Goal: Task Accomplishment & Management: Use online tool/utility

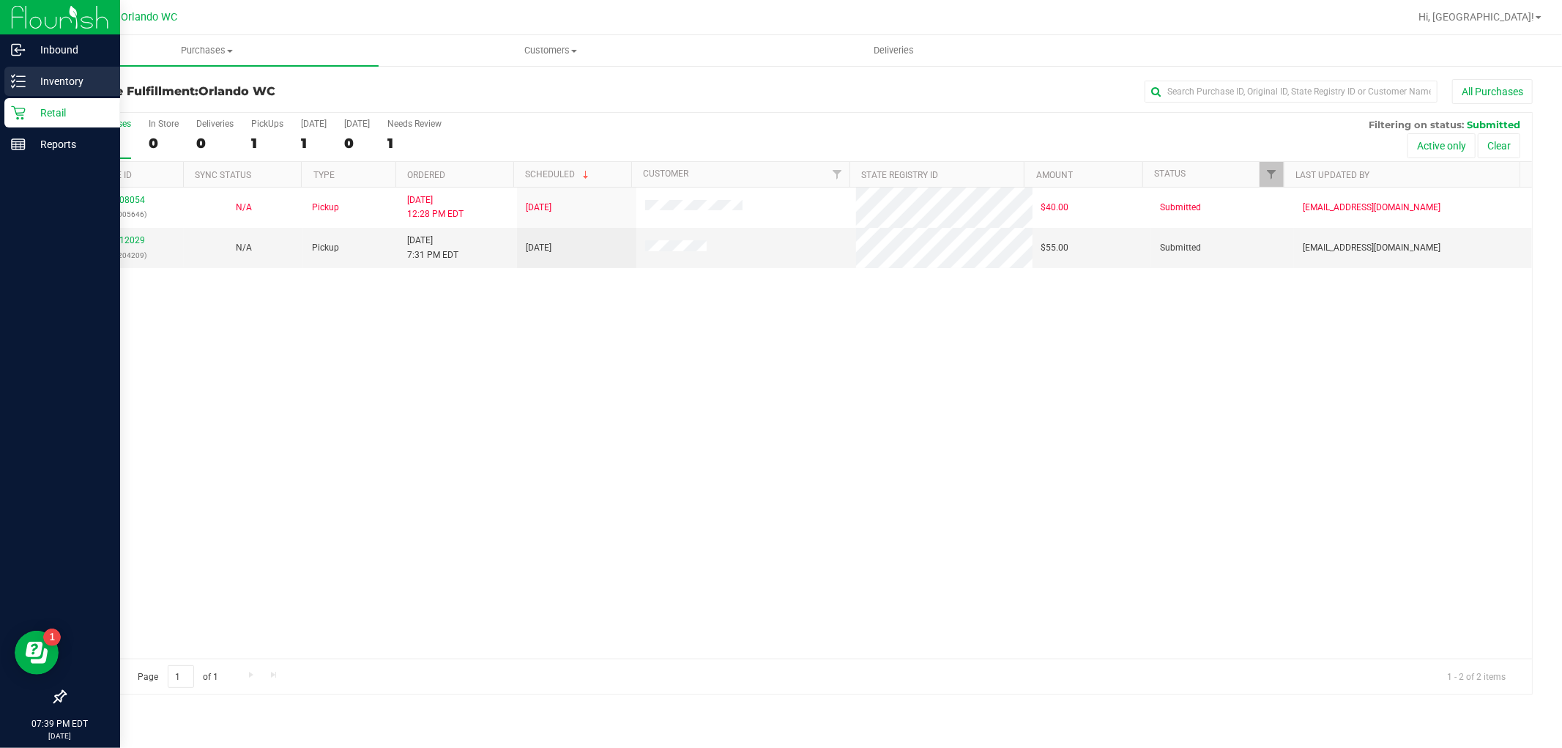
click at [47, 79] on p "Inventory" at bounding box center [70, 82] width 88 height 18
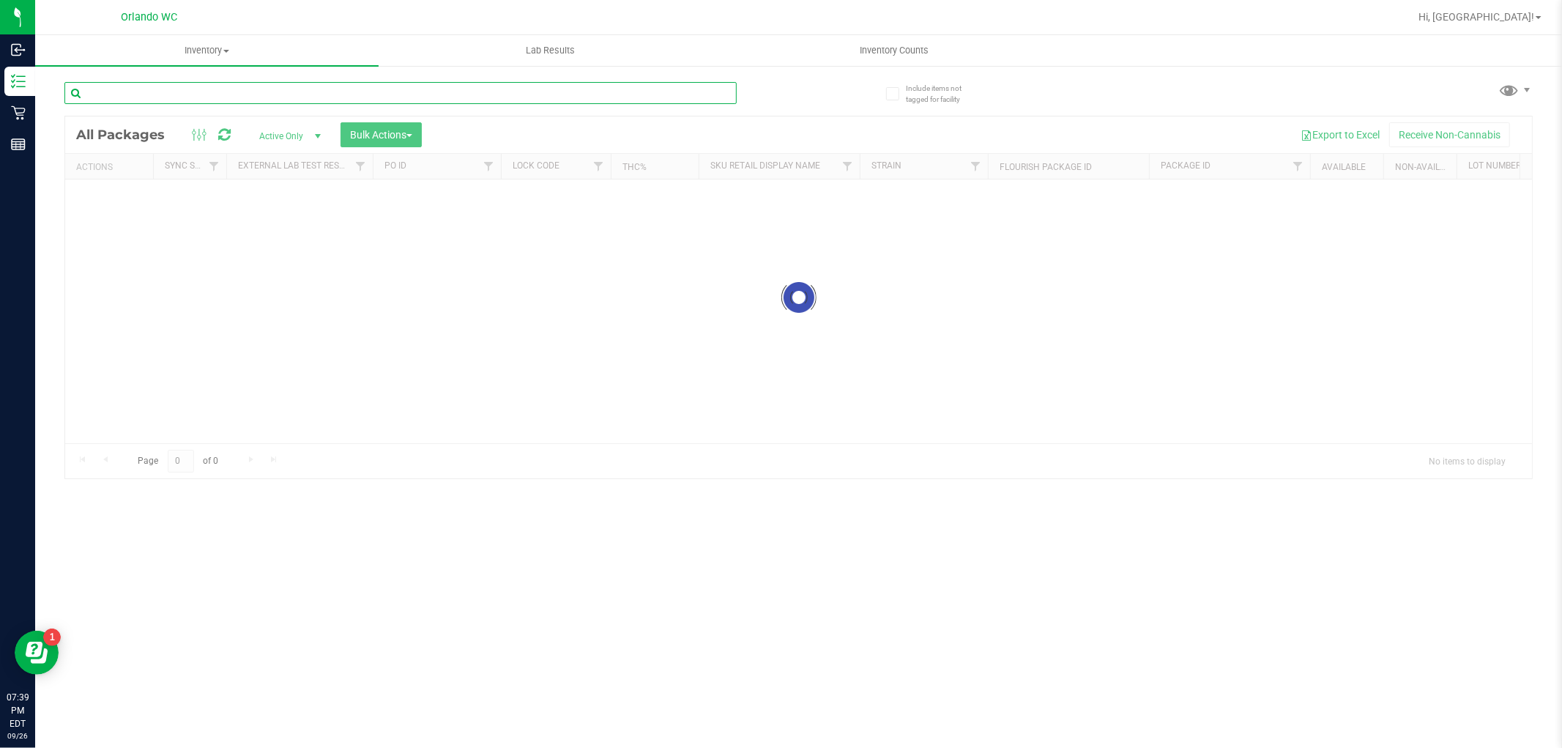
click at [202, 92] on div "Inventory All packages All inventory Waste log Create inventory Lab Results Inv…" at bounding box center [798, 391] width 1527 height 713
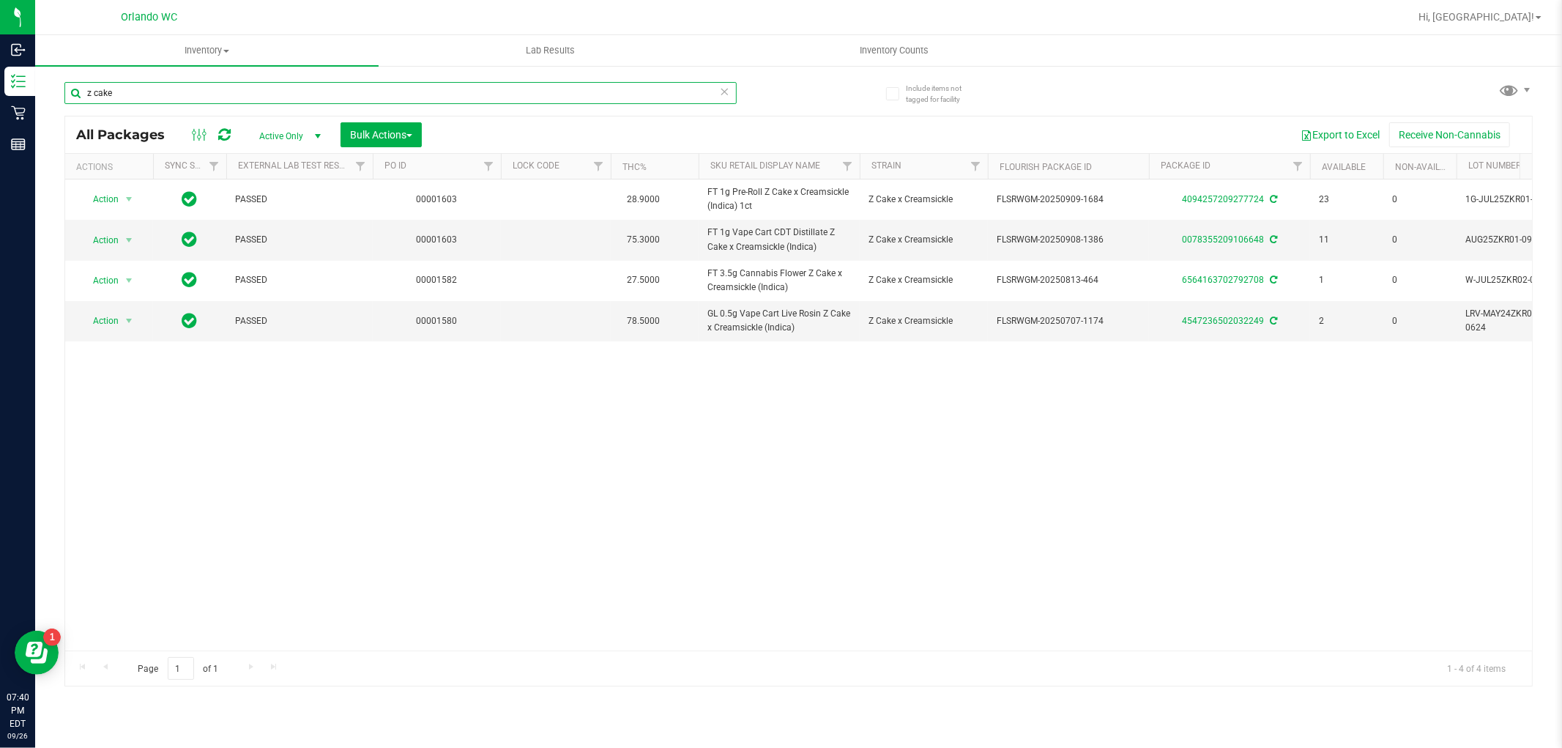
click at [155, 101] on input "z cake" at bounding box center [400, 93] width 672 height 22
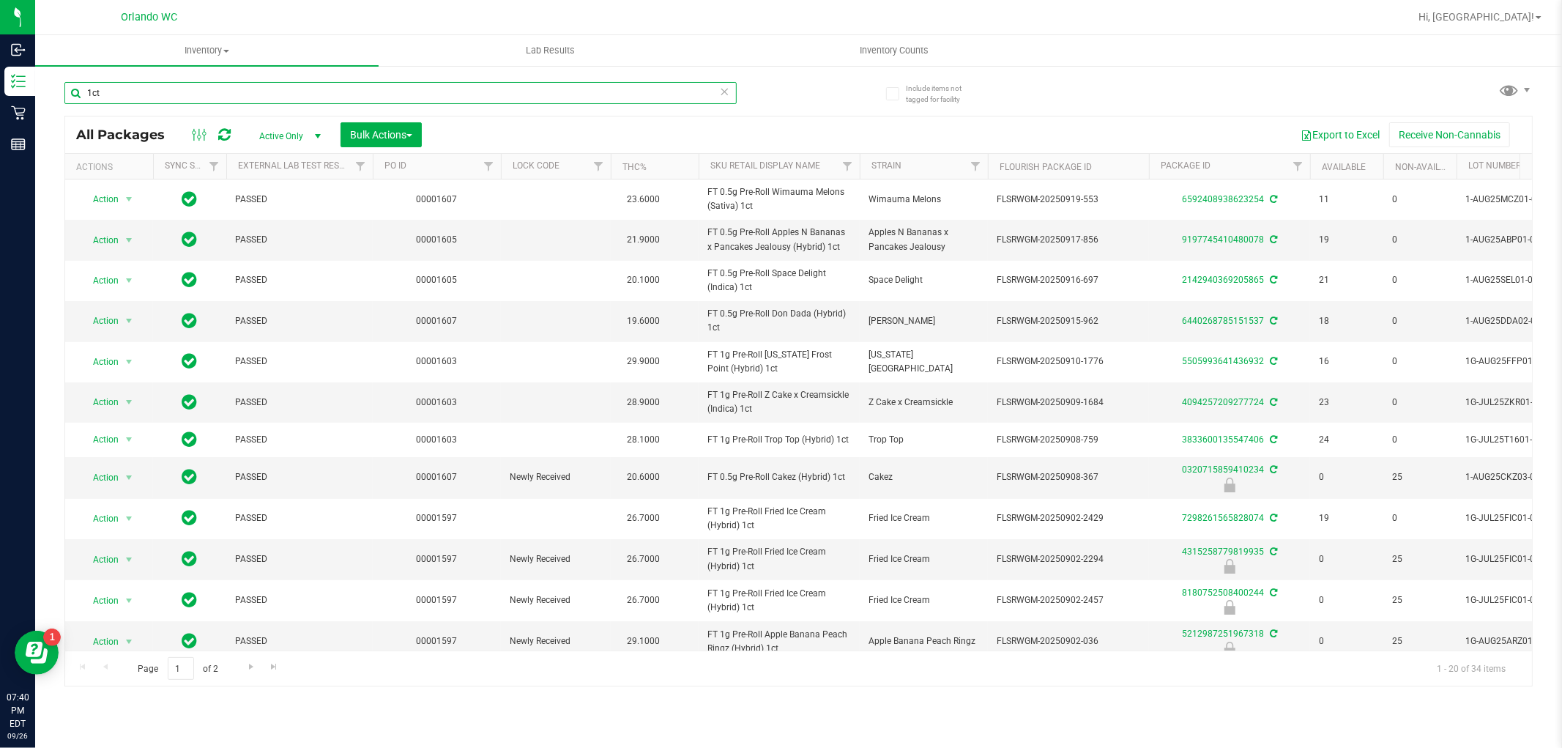
click at [426, 93] on input "1ct" at bounding box center [400, 93] width 672 height 22
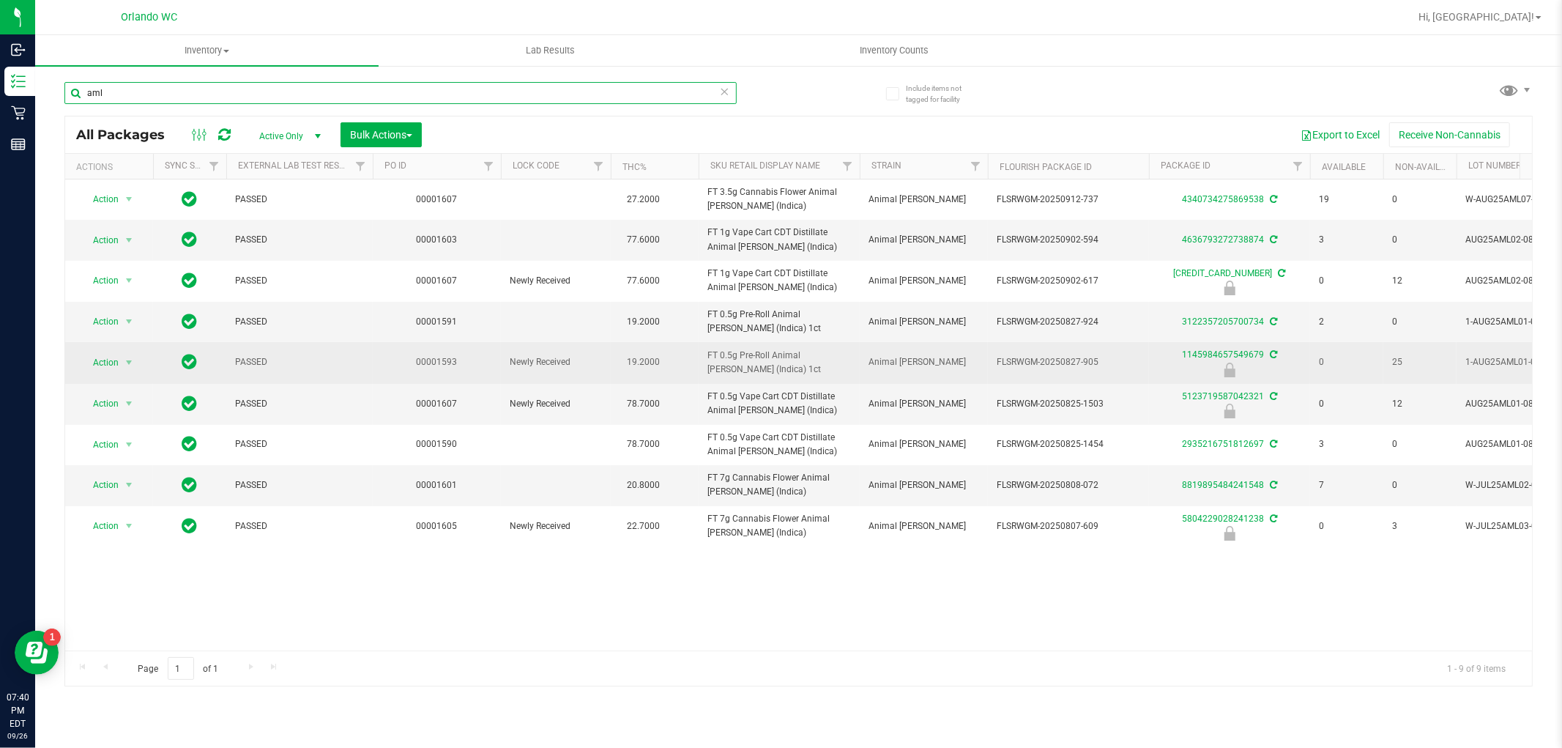
type input "aml"
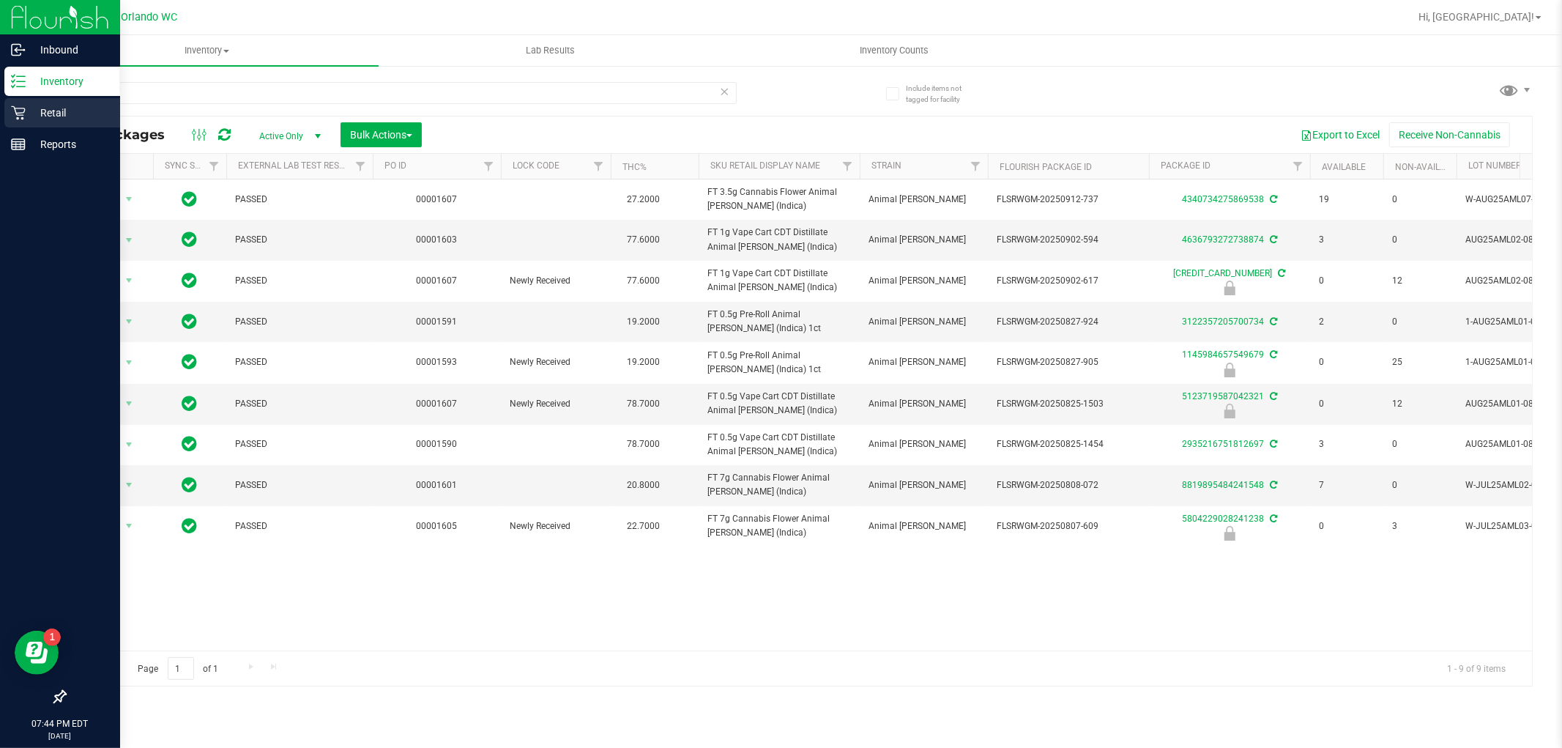
click at [0, 111] on link "Retail" at bounding box center [60, 113] width 120 height 31
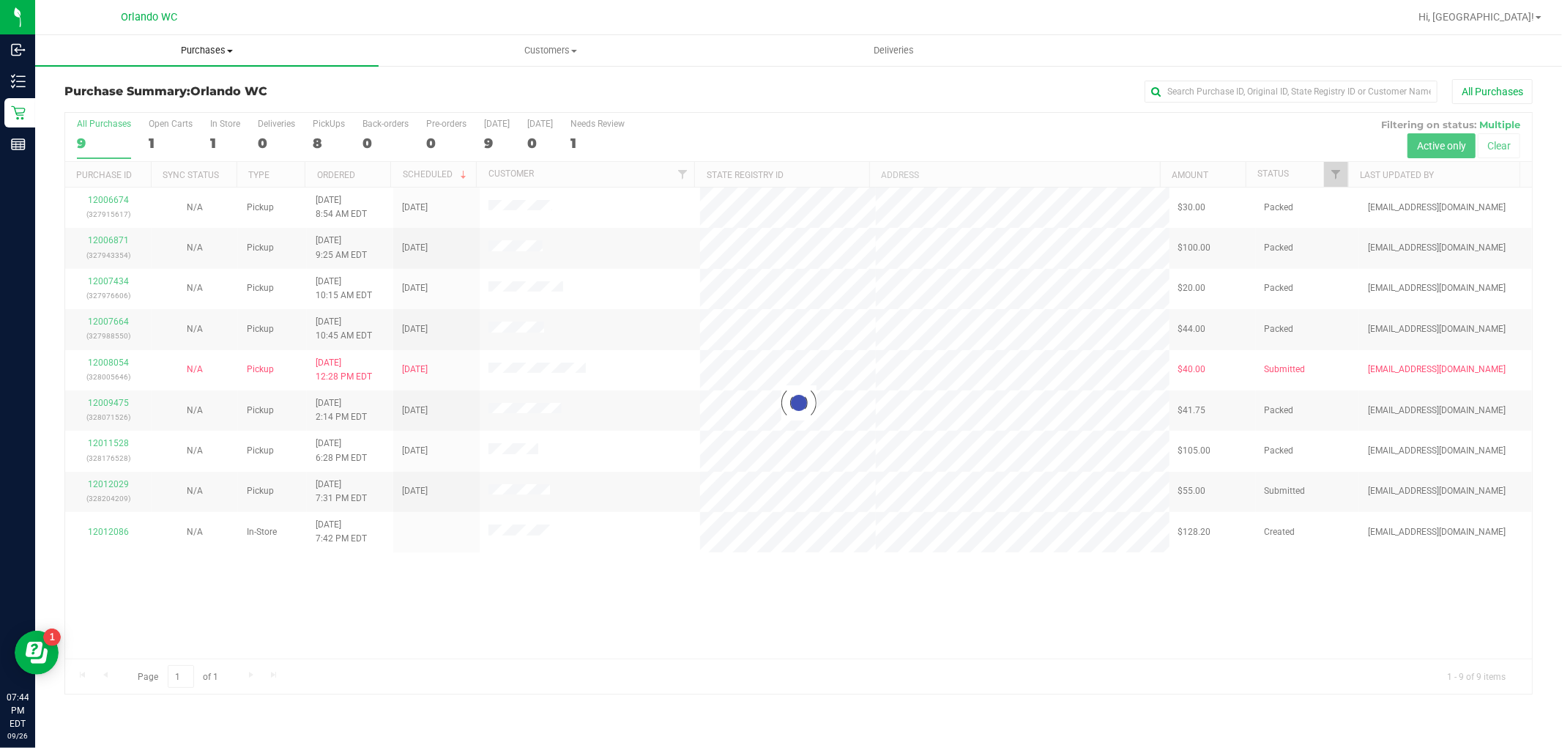
click at [215, 46] on span "Purchases" at bounding box center [207, 50] width 344 height 13
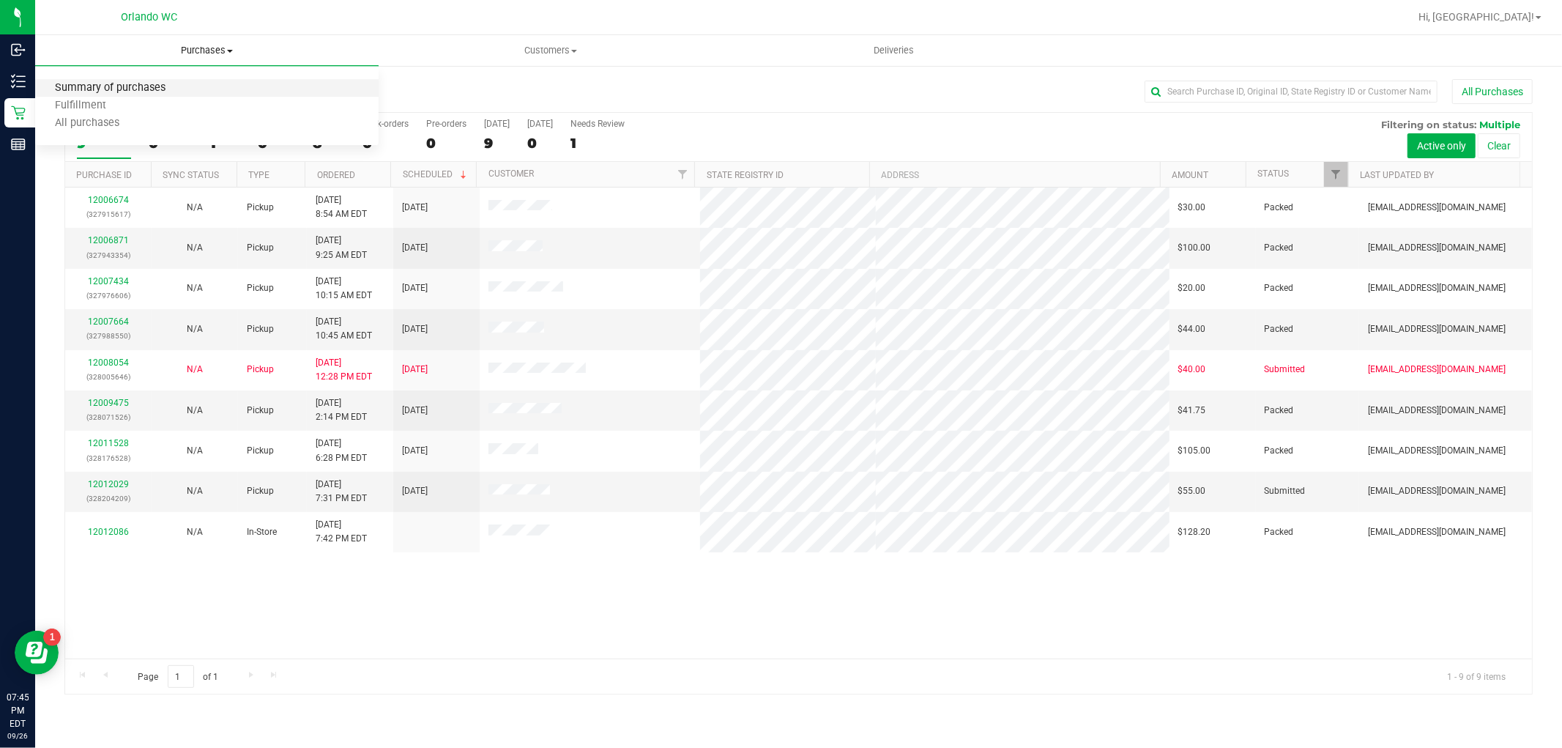
click at [150, 89] on span "Summary of purchases" at bounding box center [110, 88] width 150 height 12
click at [220, 51] on span "Purchases" at bounding box center [207, 50] width 344 height 13
click at [159, 126] on li "All purchases" at bounding box center [207, 124] width 344 height 18
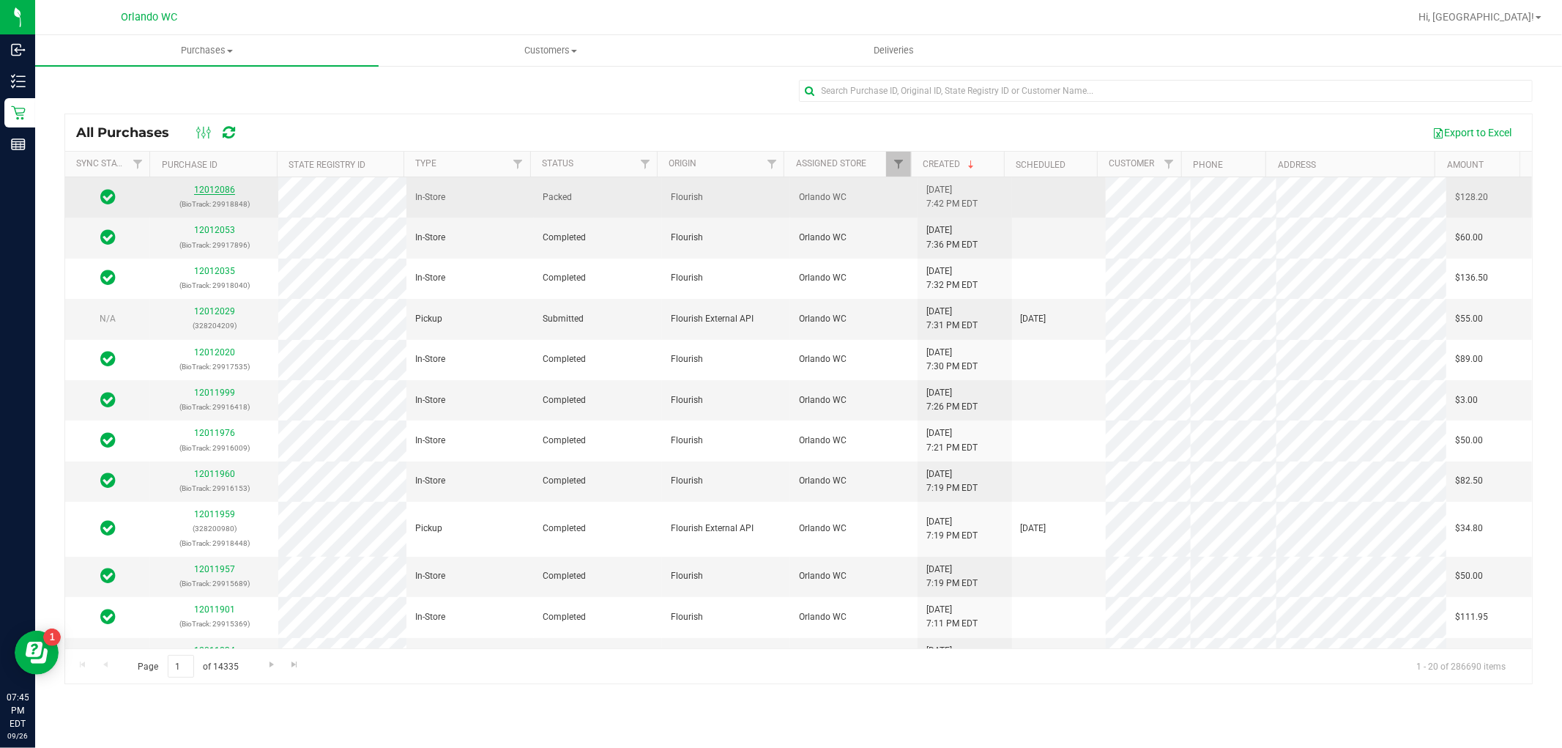
click at [215, 192] on link "12012086" at bounding box center [214, 190] width 41 height 10
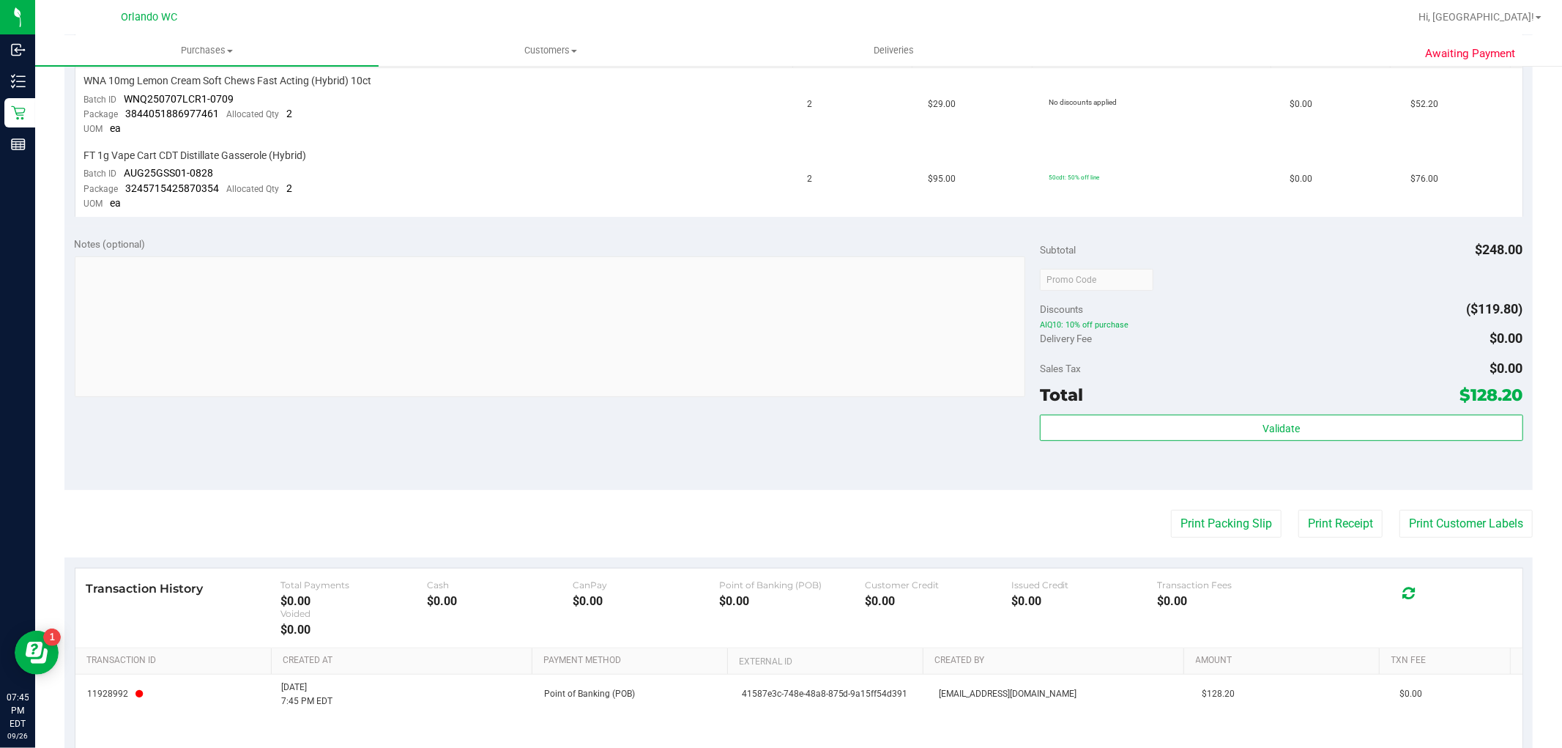
scroll to position [407, 0]
click at [1258, 516] on button "Print Packing Slip" at bounding box center [1226, 523] width 111 height 28
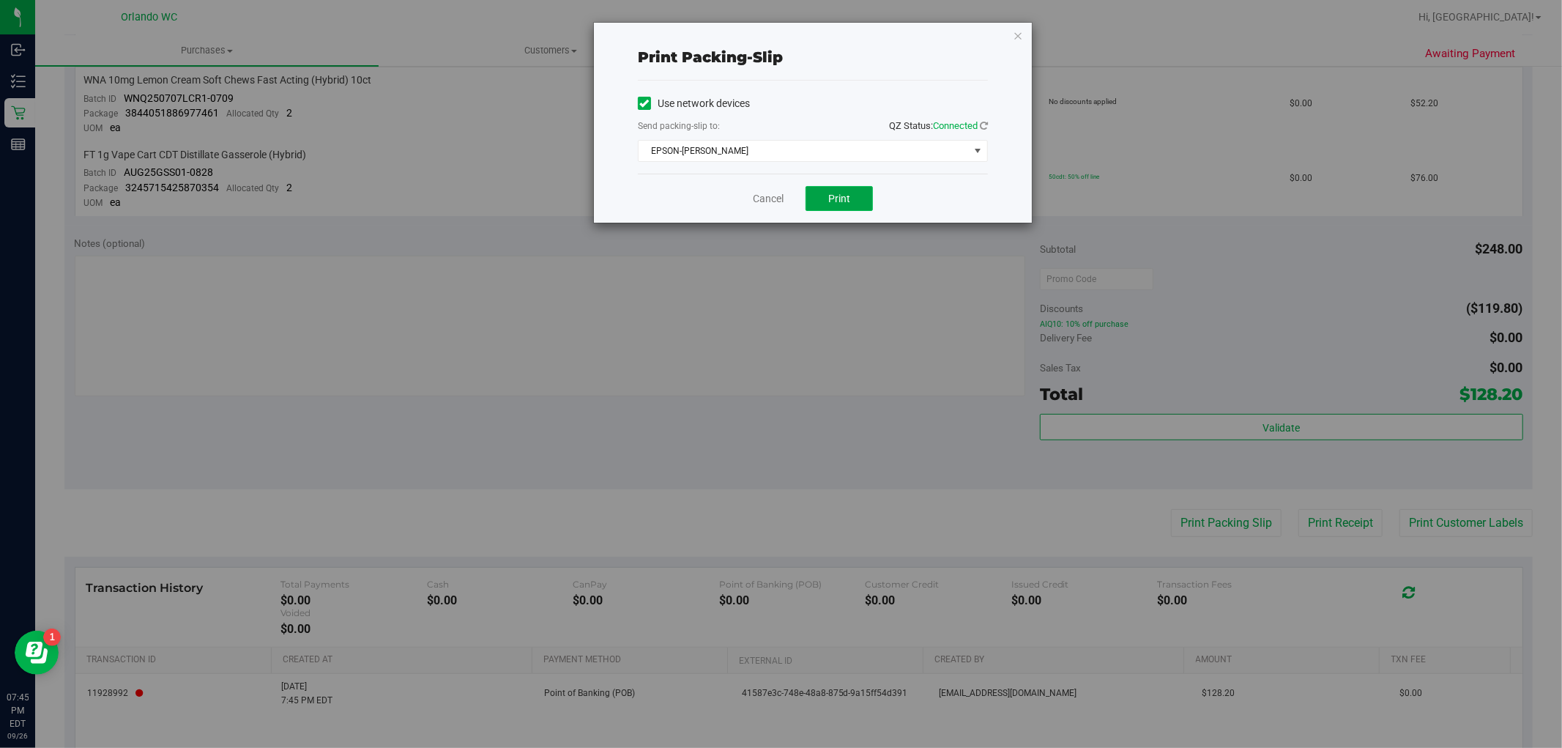
click at [844, 194] on span "Print" at bounding box center [839, 199] width 22 height 12
click at [779, 199] on link "Cancel" at bounding box center [768, 198] width 31 height 15
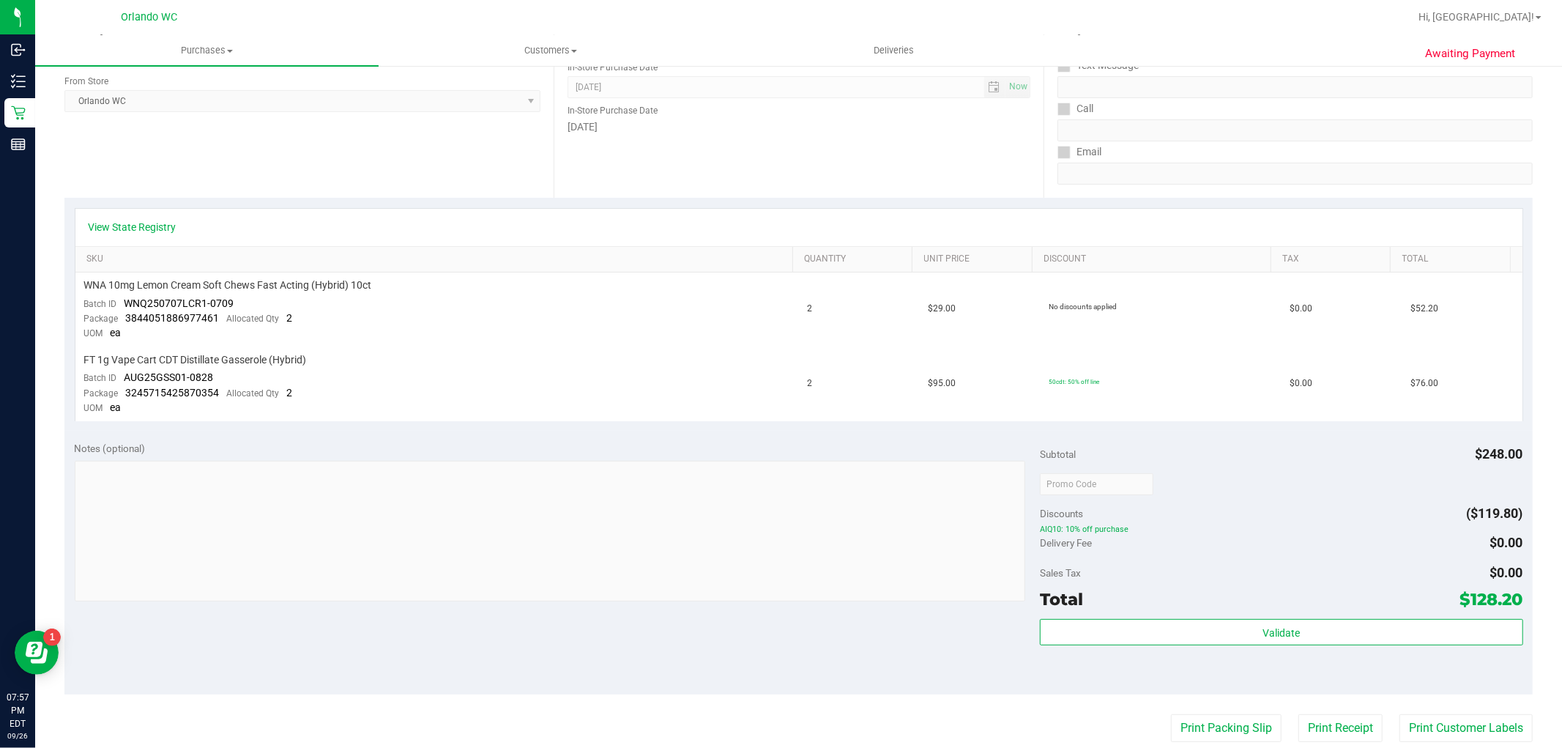
scroll to position [0, 0]
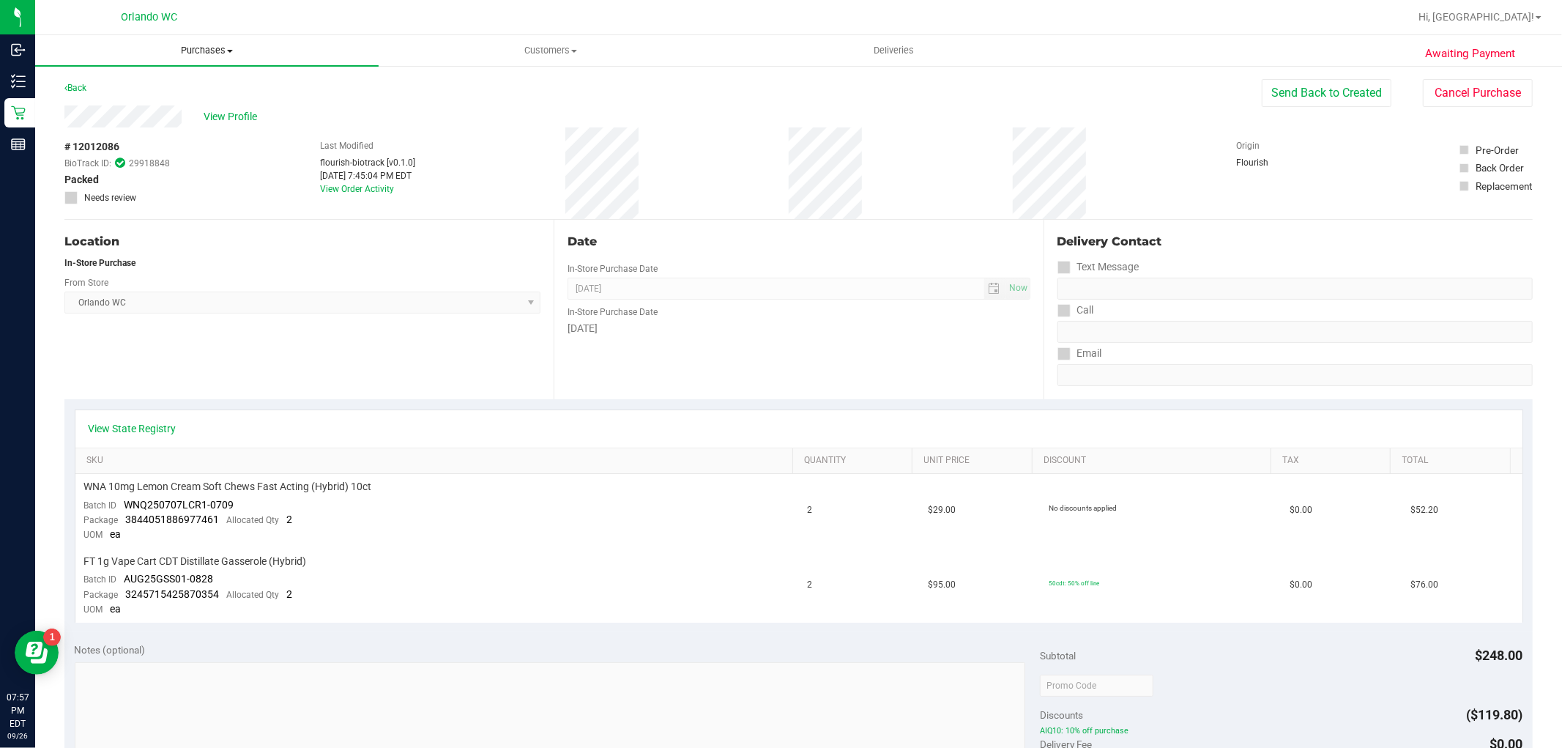
click at [198, 48] on span "Purchases" at bounding box center [207, 50] width 344 height 13
click at [77, 117] on span "All purchases" at bounding box center [87, 123] width 104 height 12
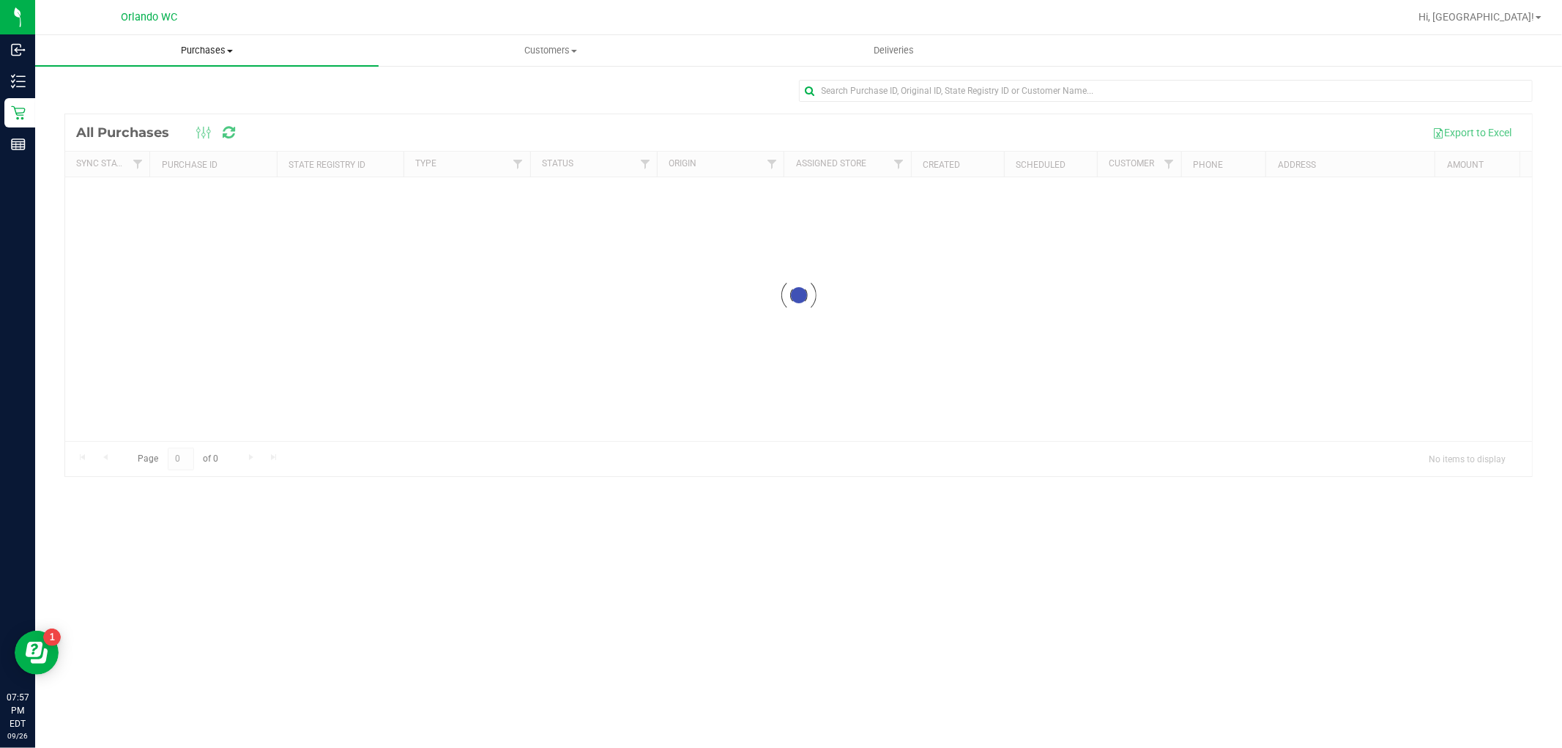
click at [227, 53] on span "Purchases" at bounding box center [207, 50] width 344 height 13
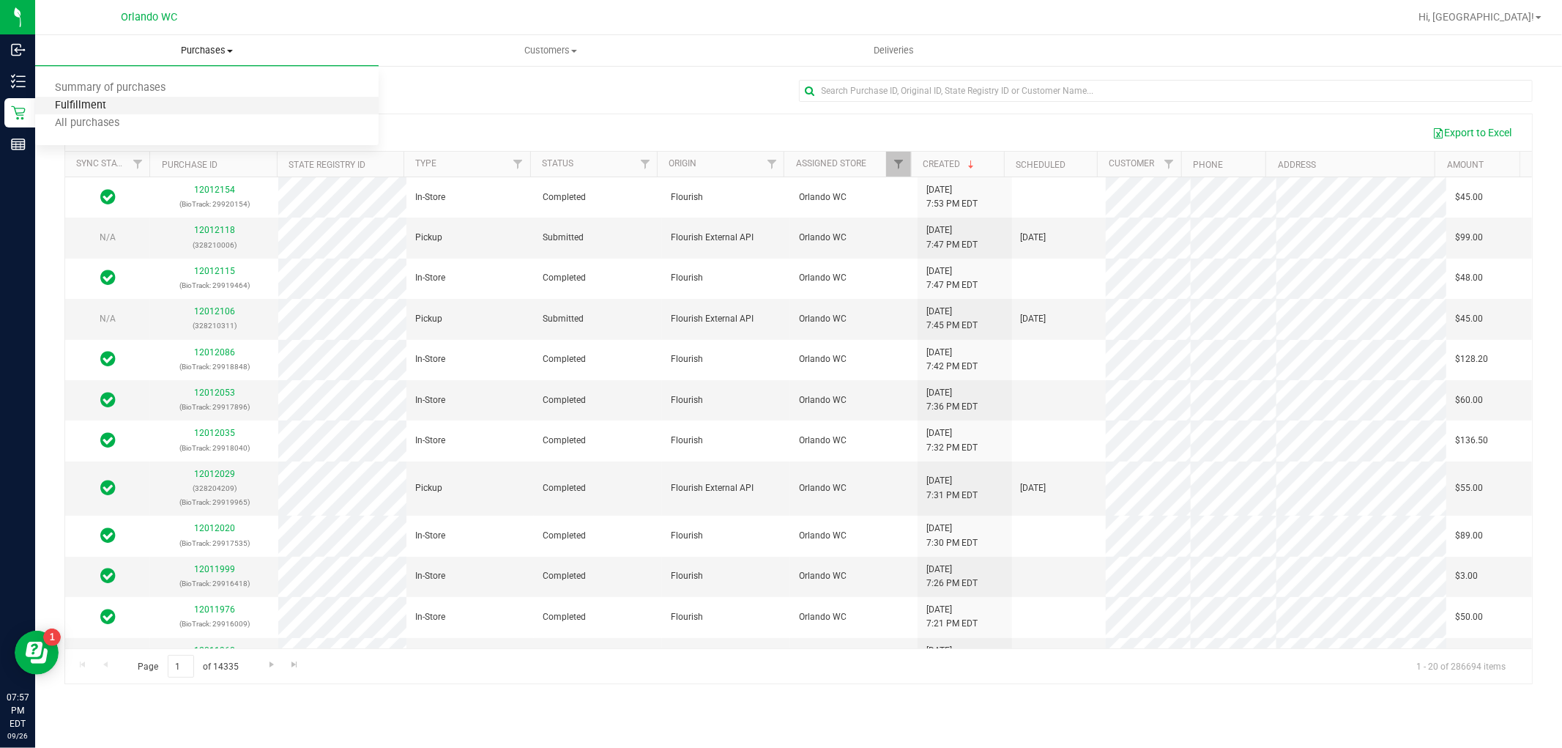
click at [116, 100] on span "Fulfillment" at bounding box center [80, 106] width 91 height 12
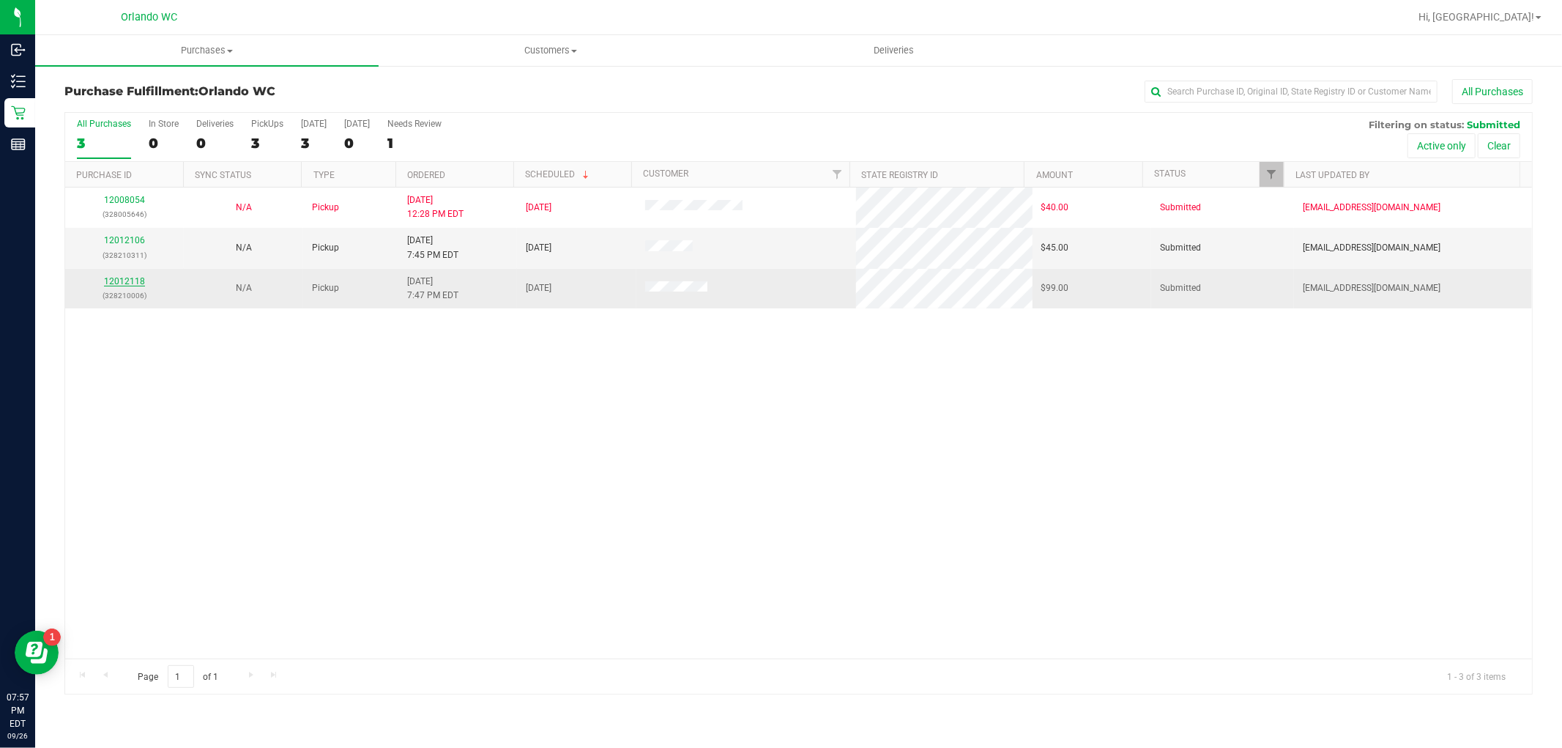
click at [129, 284] on link "12012118" at bounding box center [124, 281] width 41 height 10
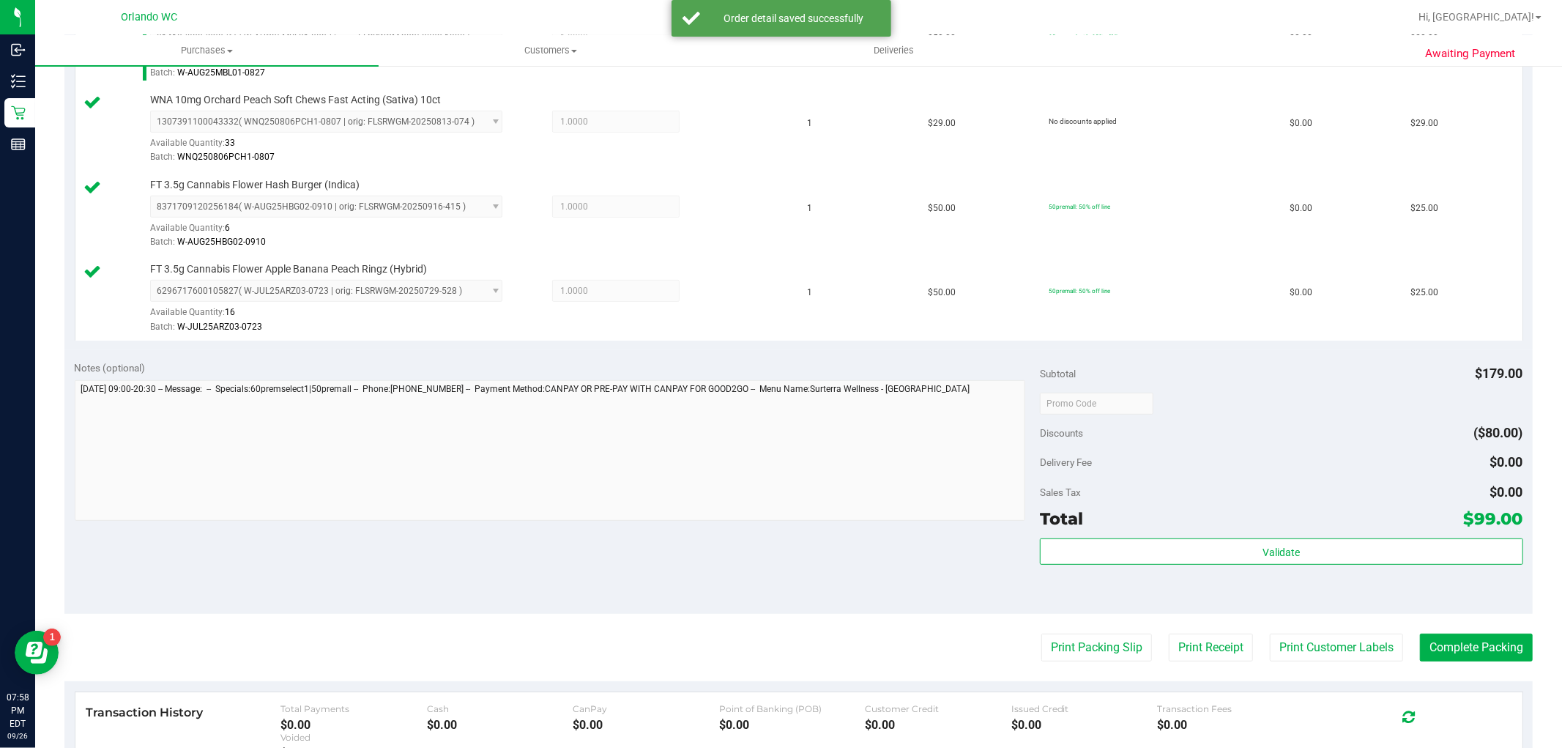
scroll to position [569, 0]
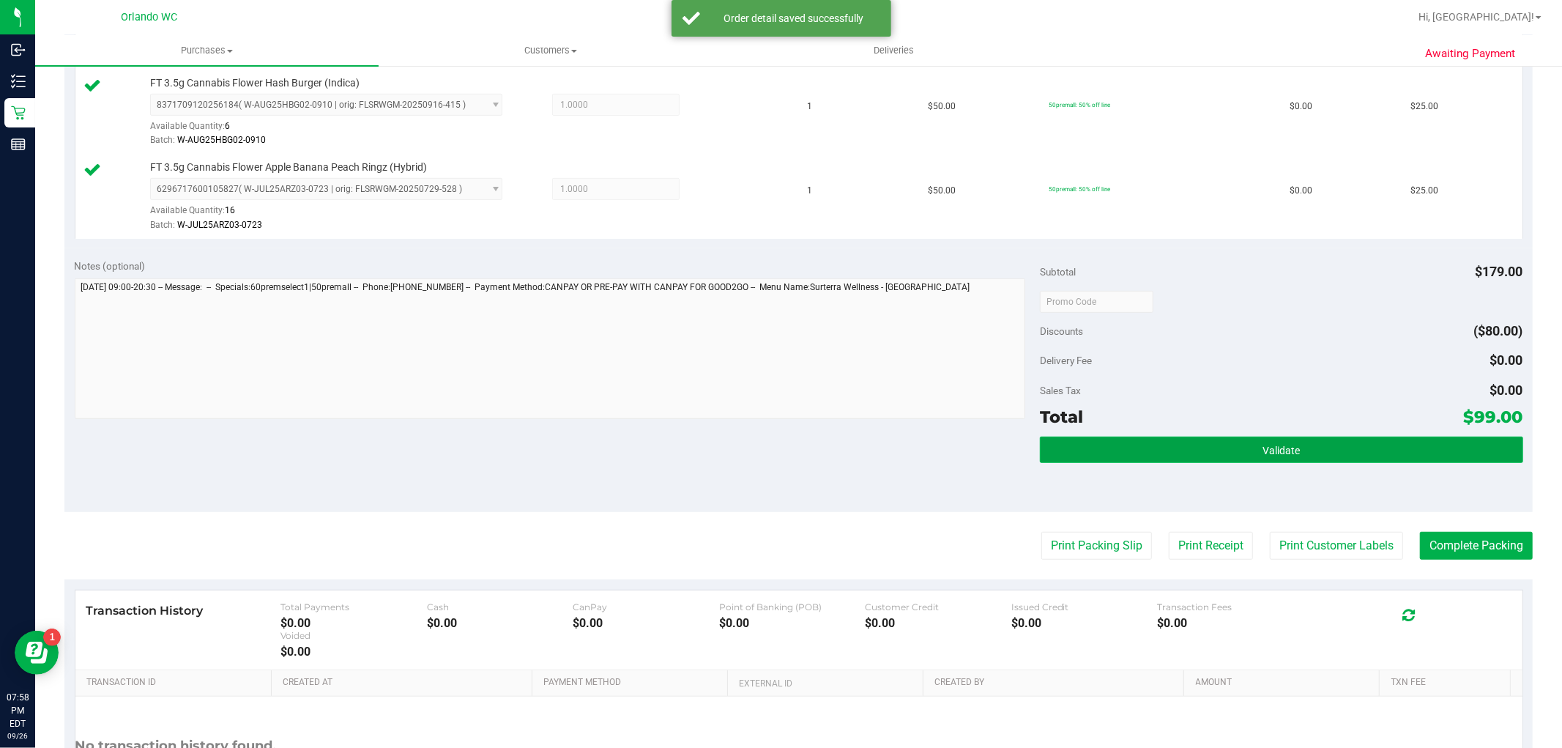
click at [1149, 456] on button "Validate" at bounding box center [1281, 450] width 483 height 26
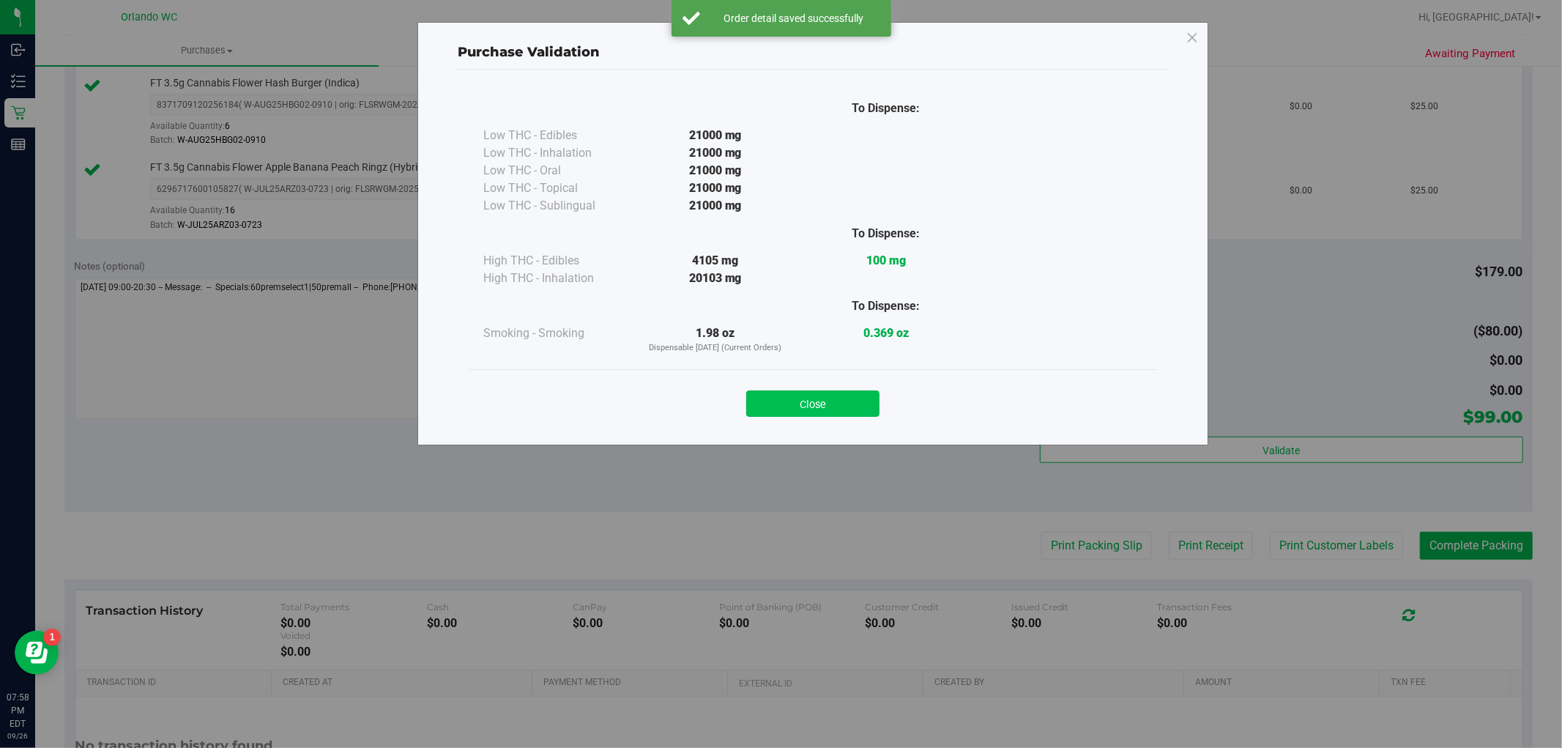
click at [823, 410] on button "Close" at bounding box center [812, 403] width 133 height 26
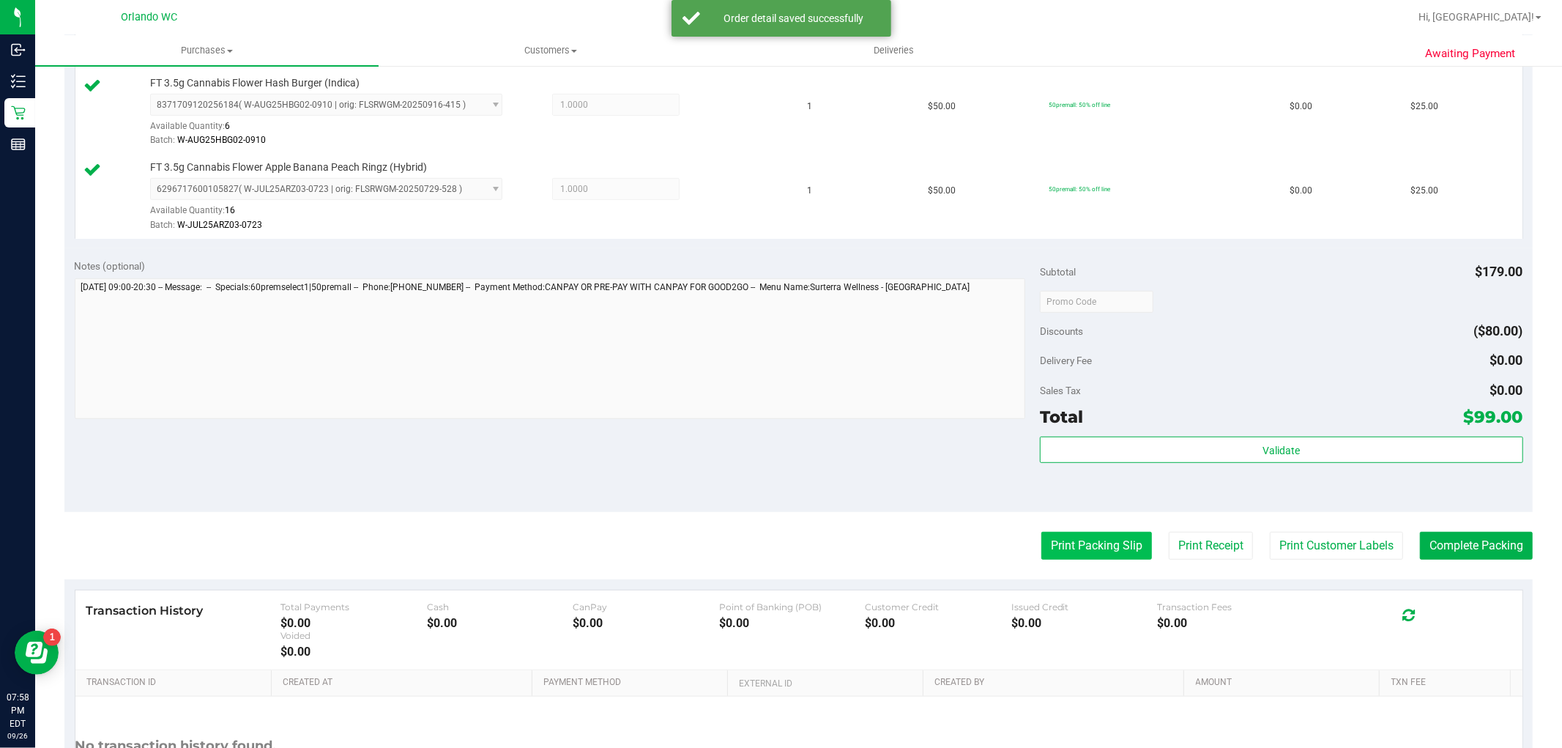
click at [1110, 544] on button "Print Packing Slip" at bounding box center [1097, 546] width 111 height 28
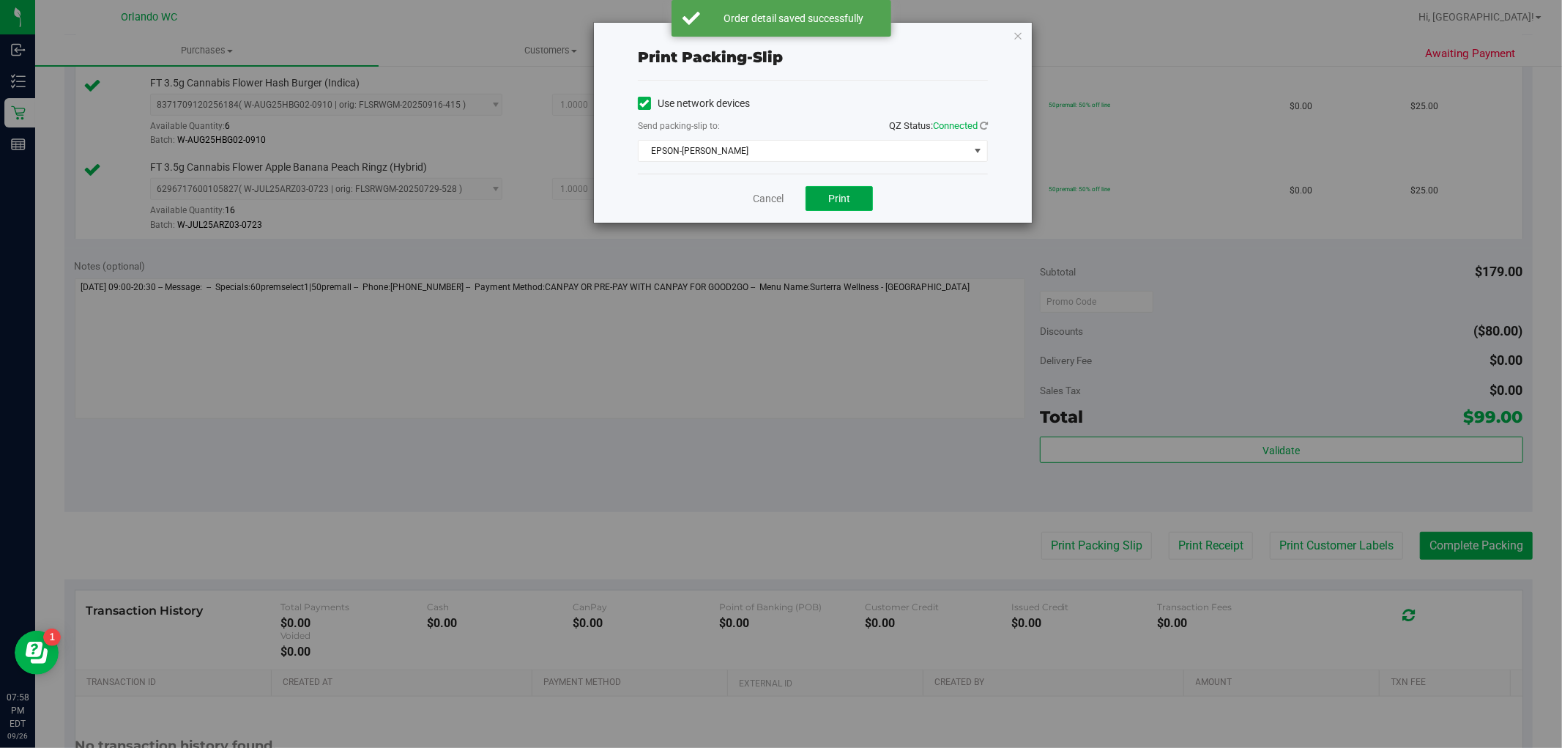
click at [819, 206] on button "Print" at bounding box center [839, 198] width 67 height 25
click at [782, 207] on link "Cancel" at bounding box center [768, 198] width 31 height 15
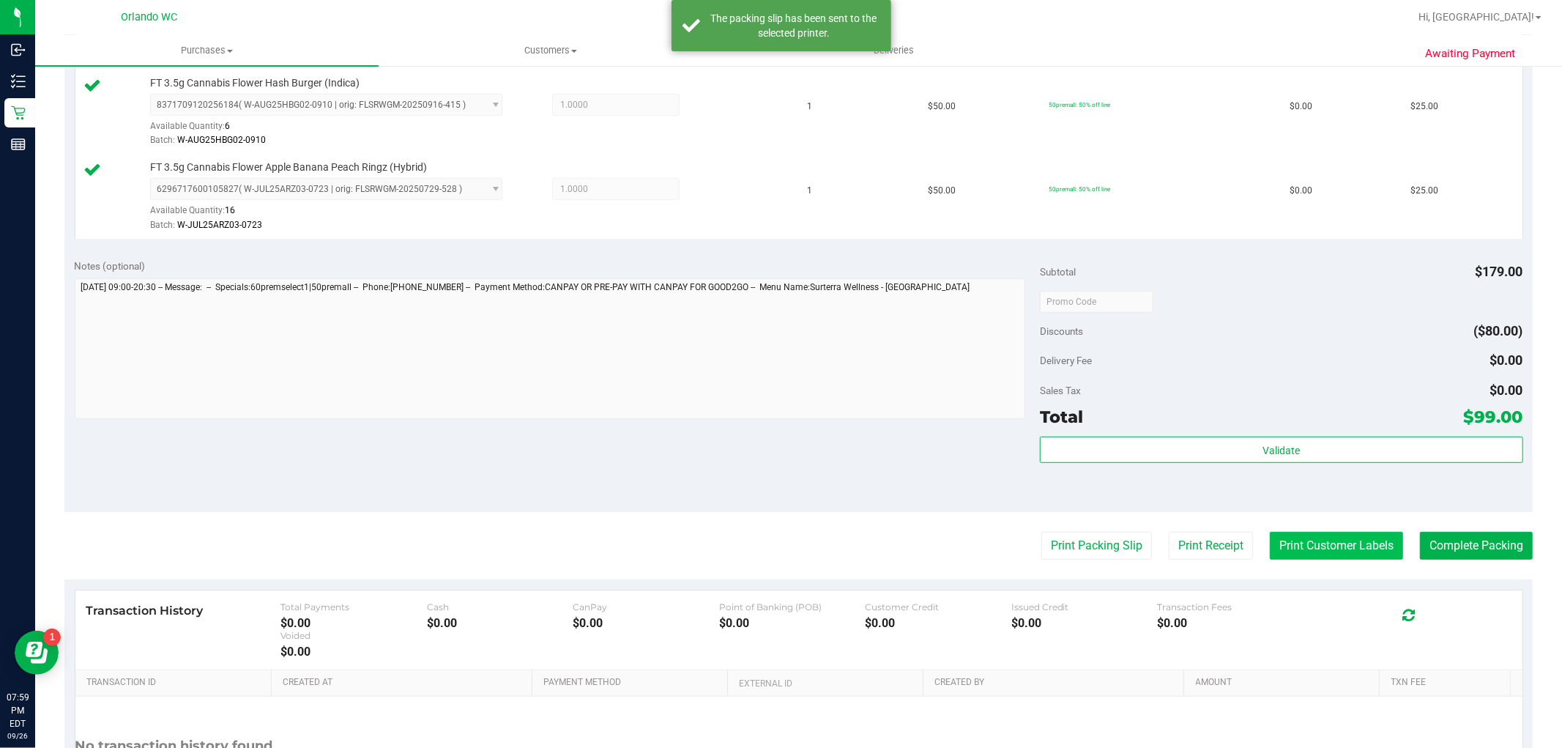
click at [1352, 549] on button "Print Customer Labels" at bounding box center [1336, 546] width 133 height 28
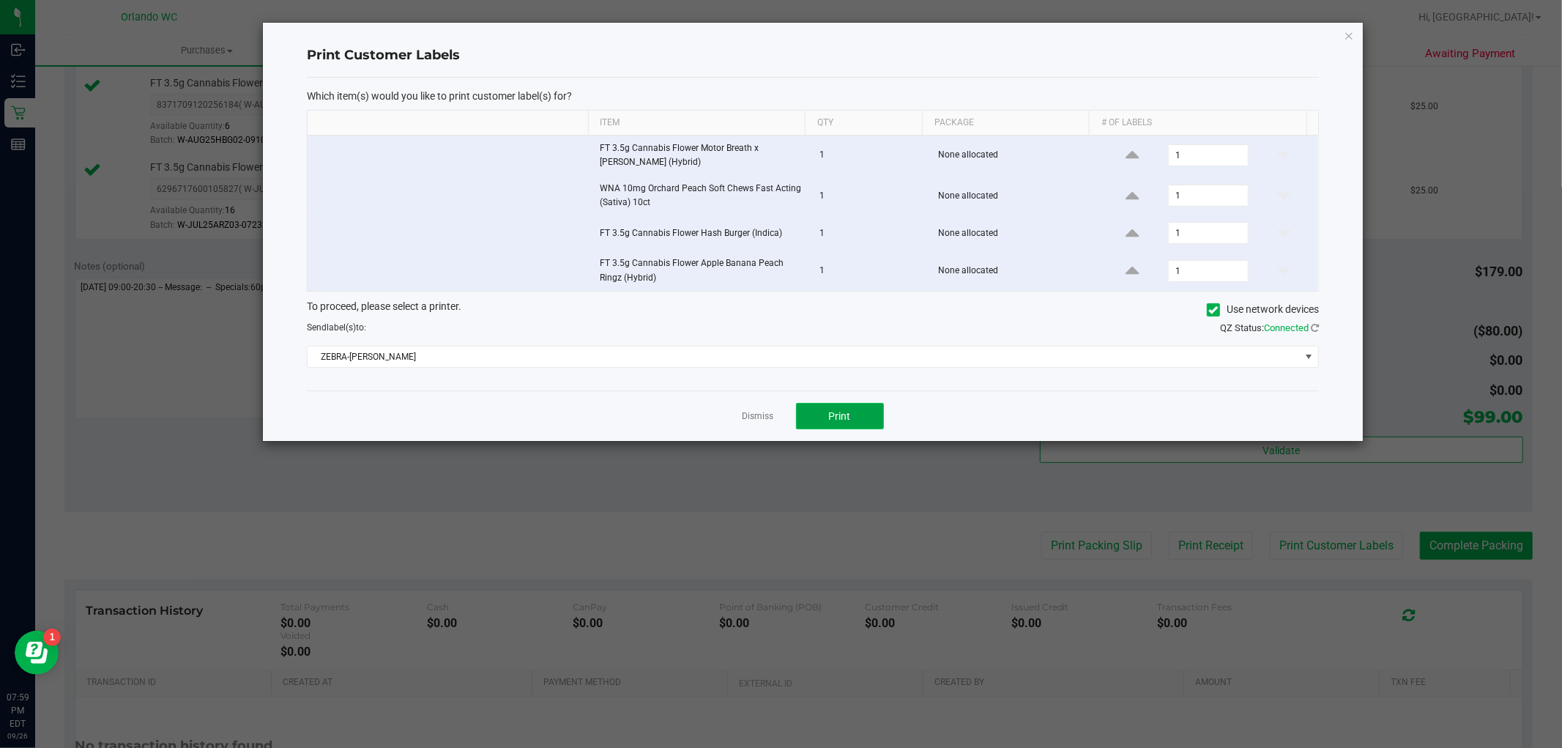
click at [828, 426] on button "Print" at bounding box center [840, 416] width 88 height 26
click at [749, 420] on link "Dismiss" at bounding box center [758, 416] width 31 height 12
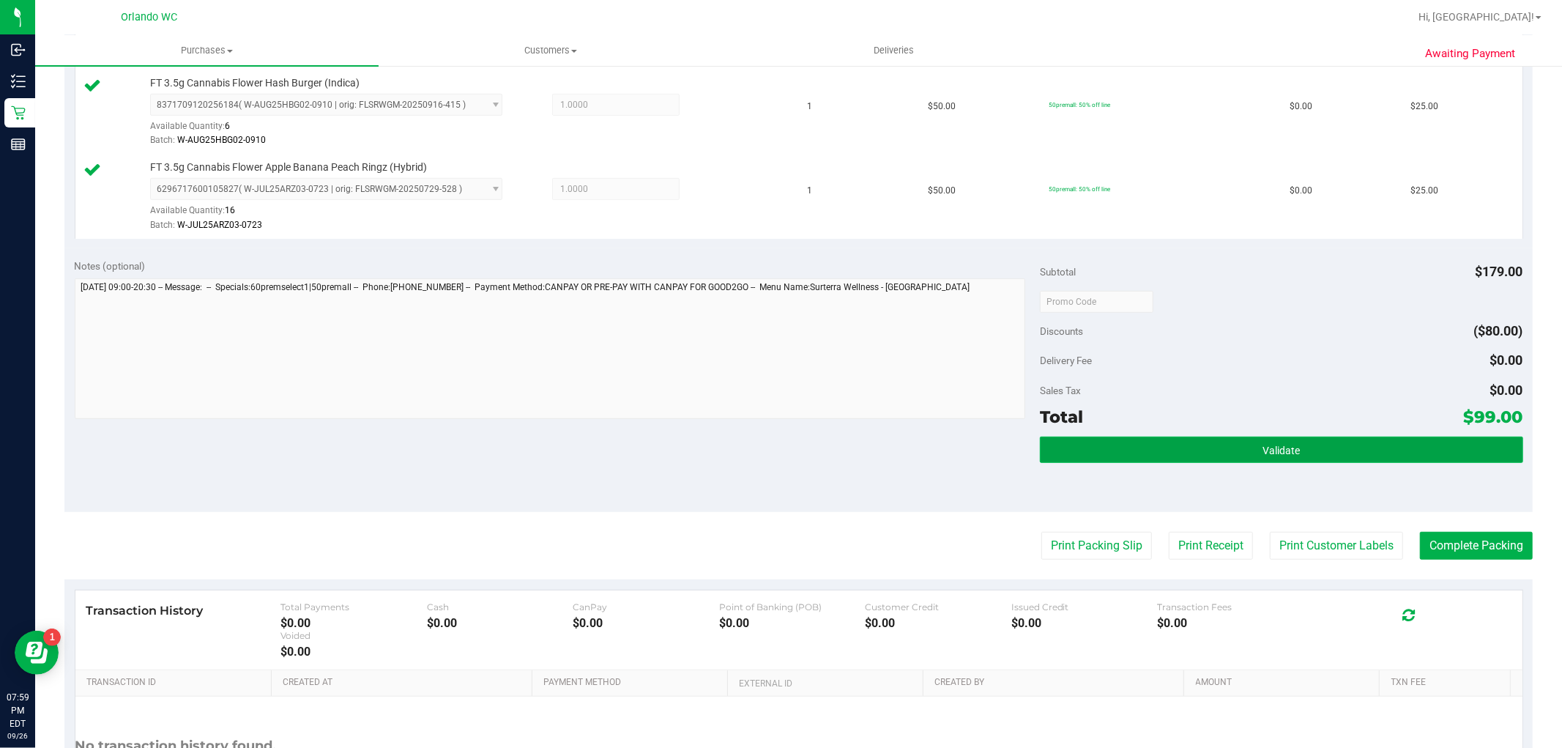
click at [1349, 442] on button "Validate" at bounding box center [1281, 450] width 483 height 26
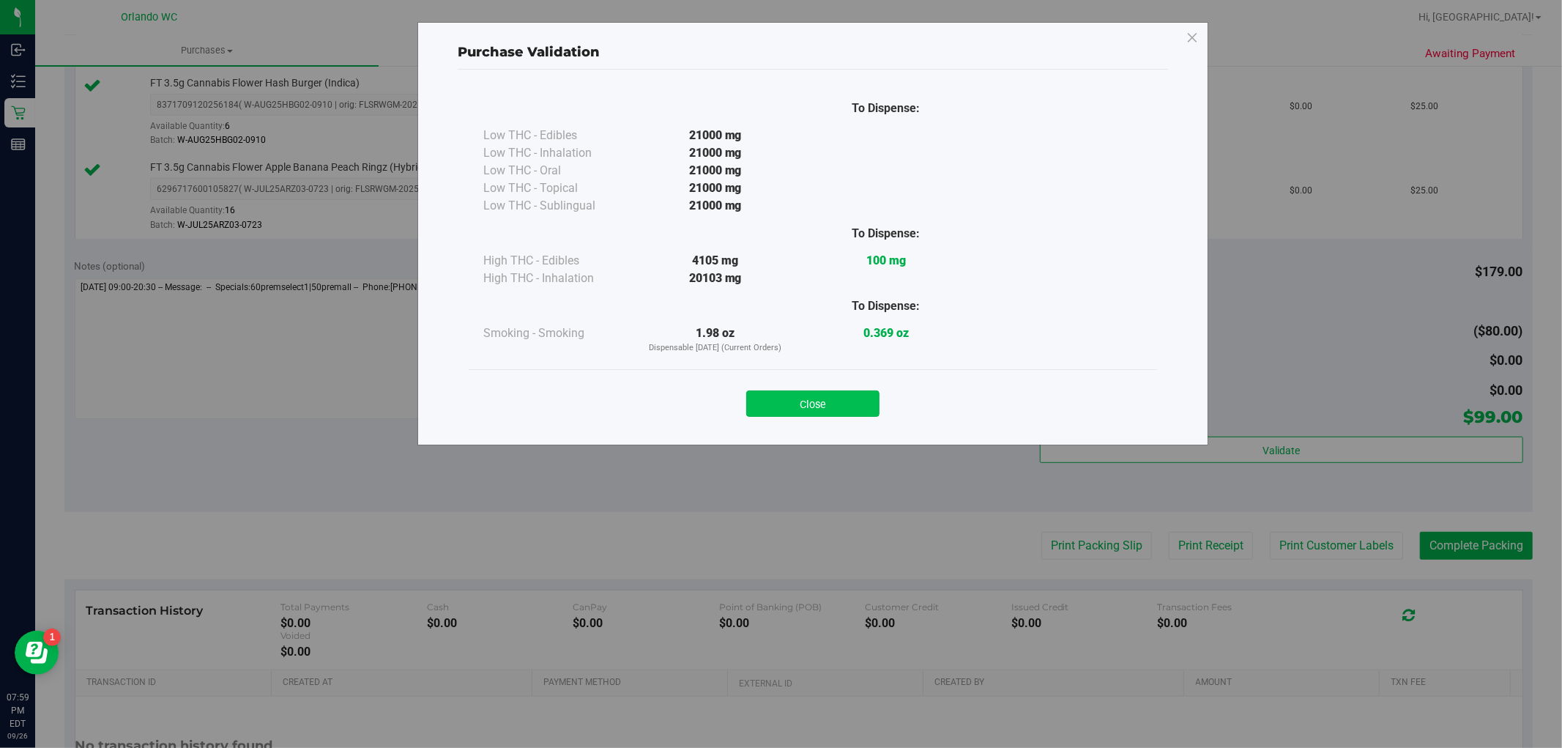
click at [791, 412] on button "Close" at bounding box center [812, 403] width 133 height 26
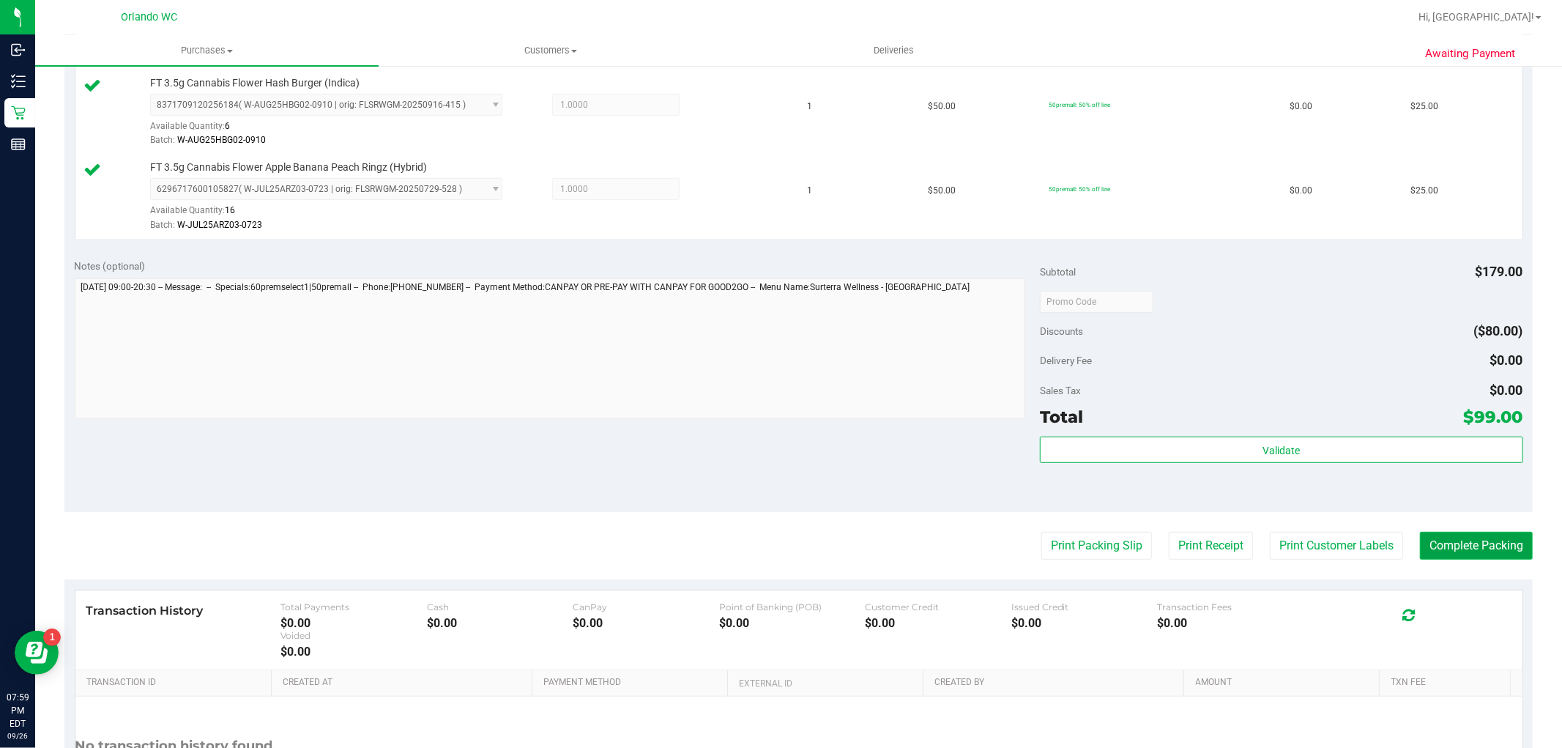
click at [1464, 546] on button "Complete Packing" at bounding box center [1476, 546] width 113 height 28
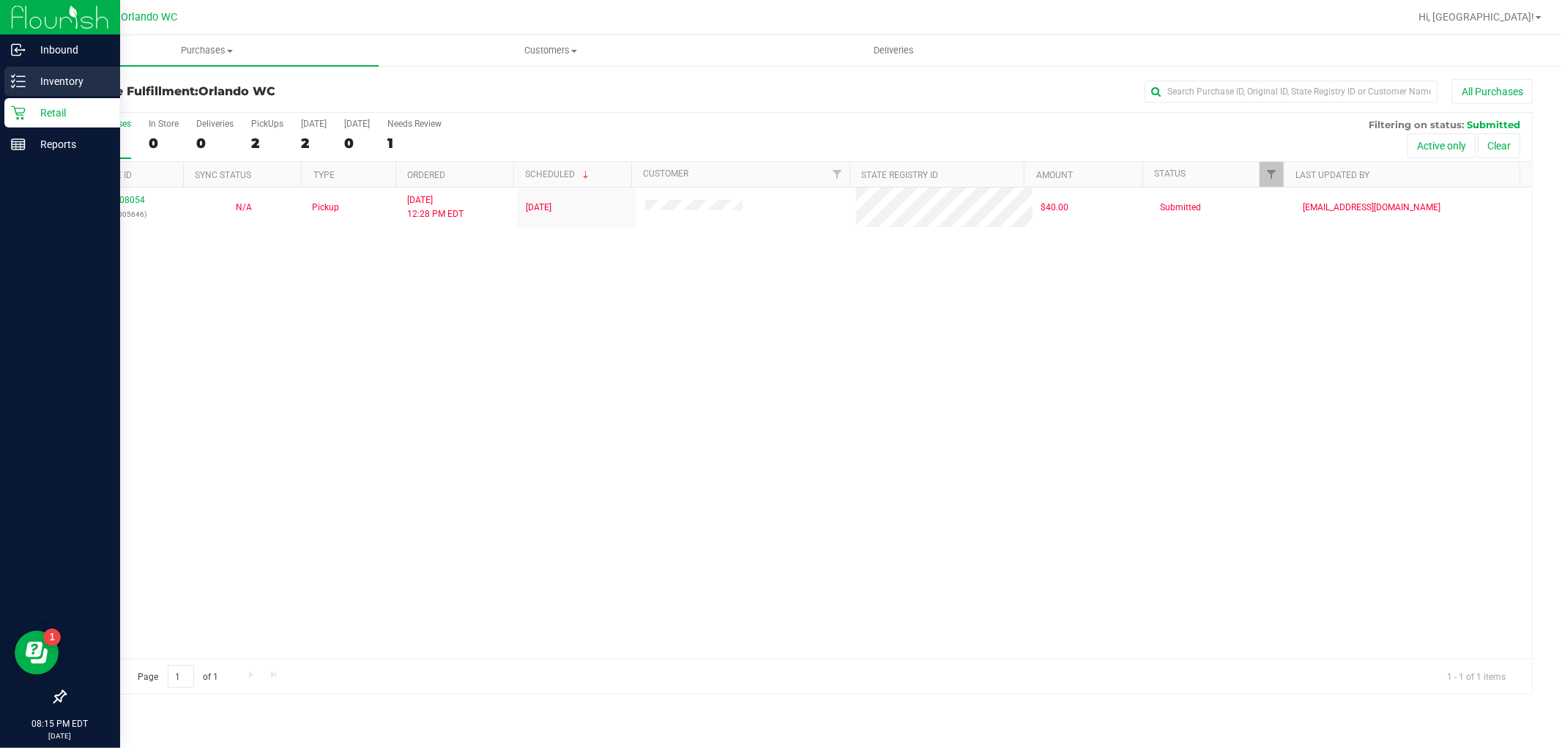
click at [59, 82] on p "Inventory" at bounding box center [70, 82] width 88 height 18
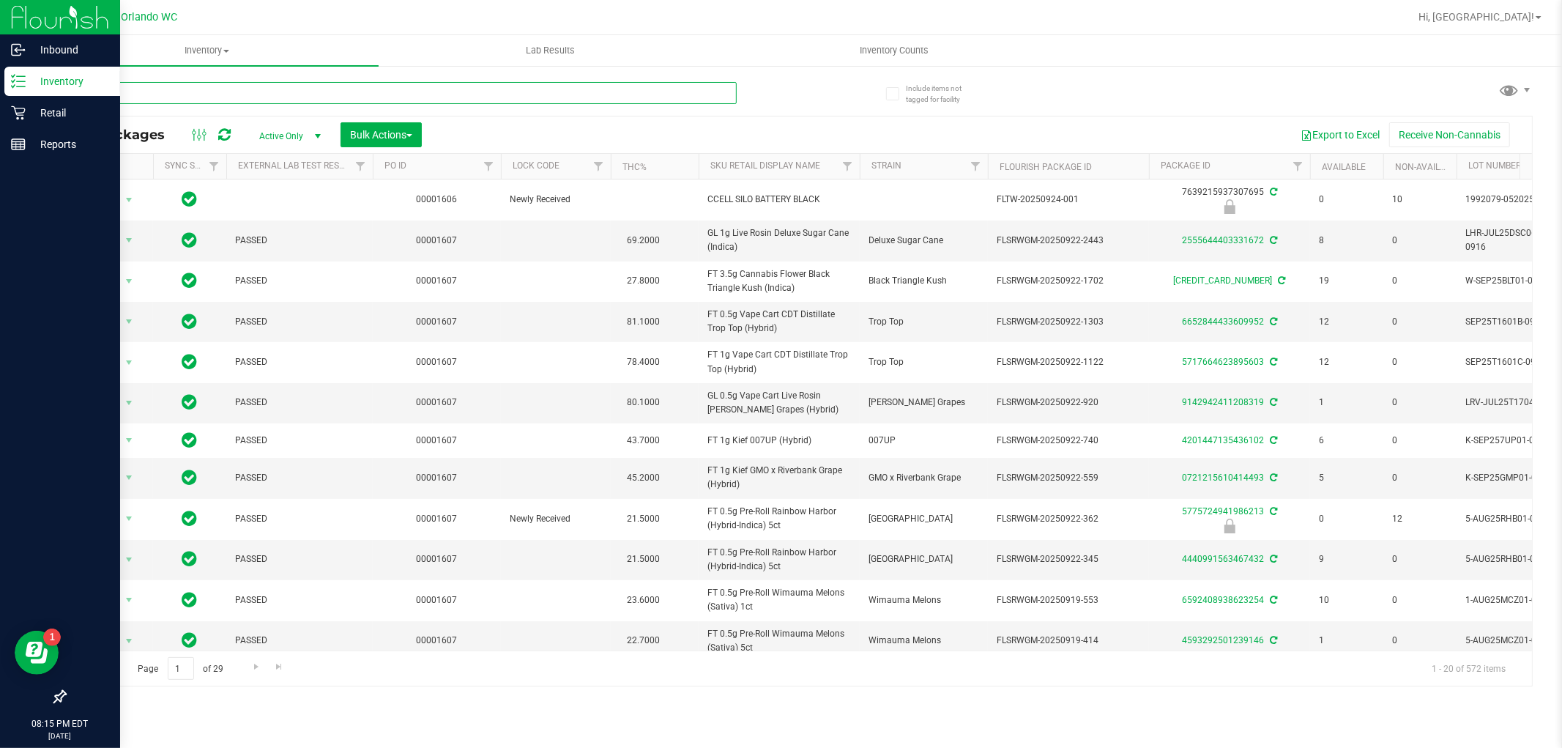
click at [421, 96] on input "text" at bounding box center [400, 93] width 672 height 22
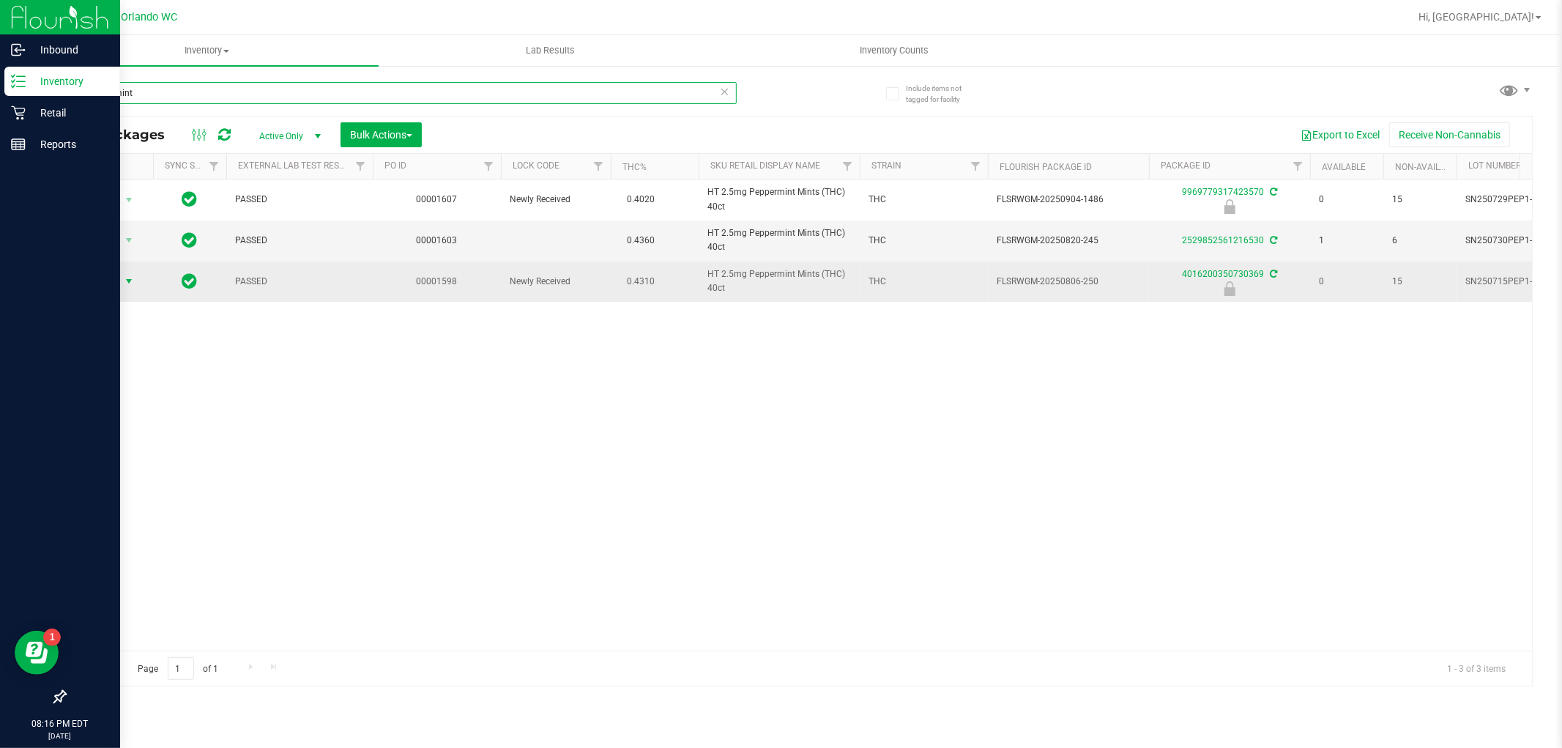
type input "peppermint"
click at [127, 283] on span "select" at bounding box center [129, 281] width 12 height 12
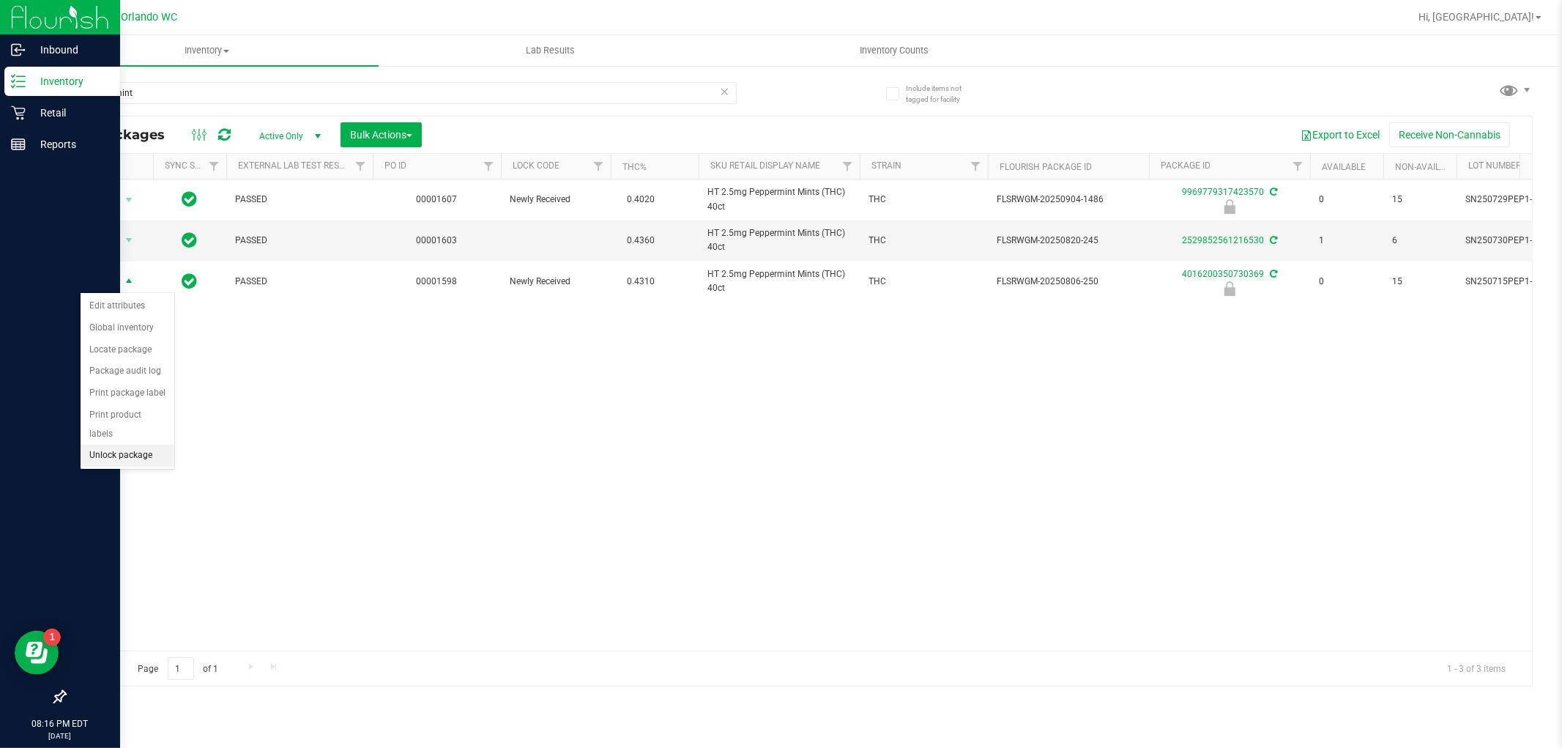
click at [136, 459] on li "Unlock package" at bounding box center [128, 456] width 94 height 22
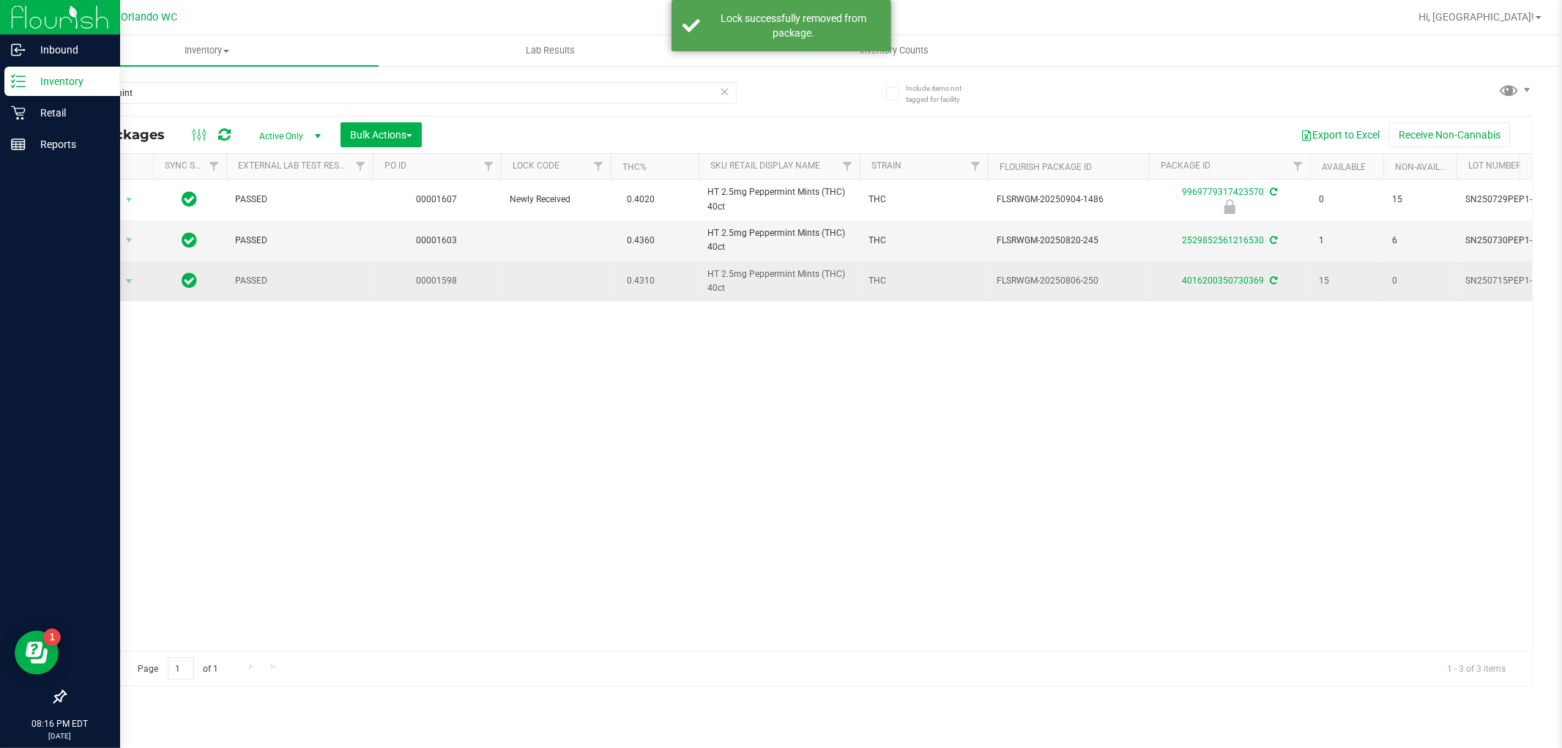
click at [750, 273] on span "HT 2.5mg Peppermint Mints (THC) 40ct" at bounding box center [780, 281] width 144 height 28
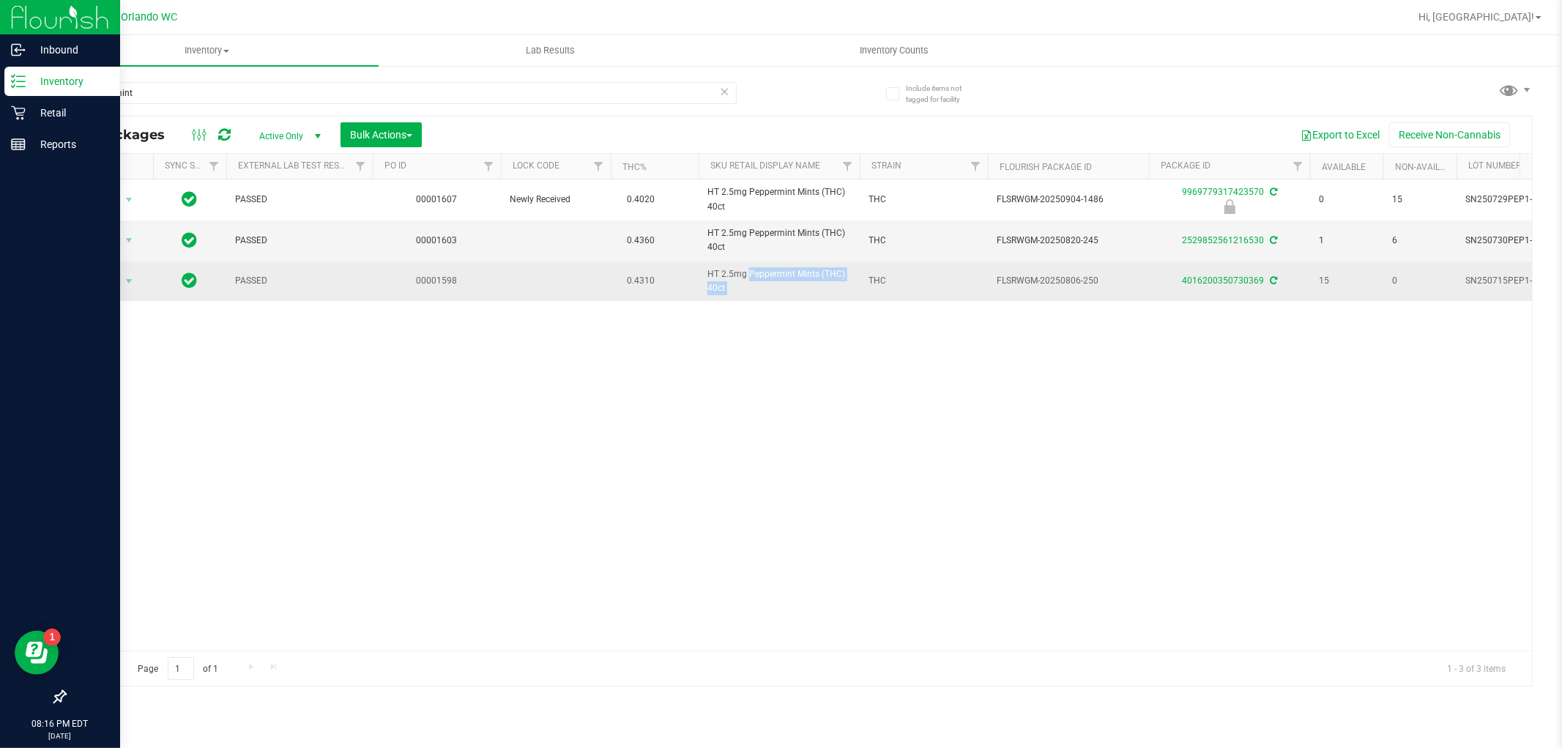
copy tr "HT 2.5mg Peppermint Mints (THC) 40ct"
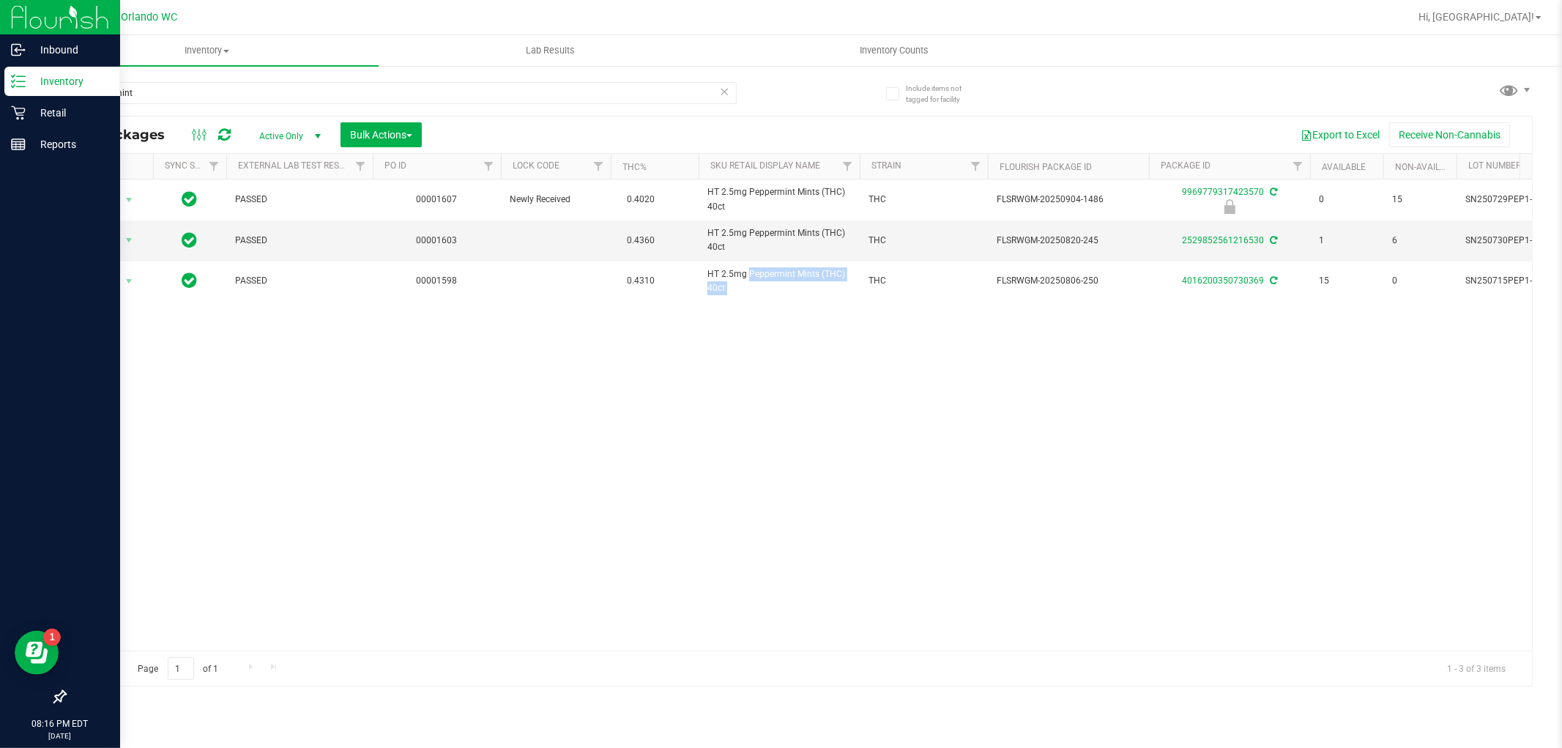
click at [1351, 408] on div "Action Action Edit attributes Global inventory Locate package Package audit log…" at bounding box center [798, 414] width 1467 height 471
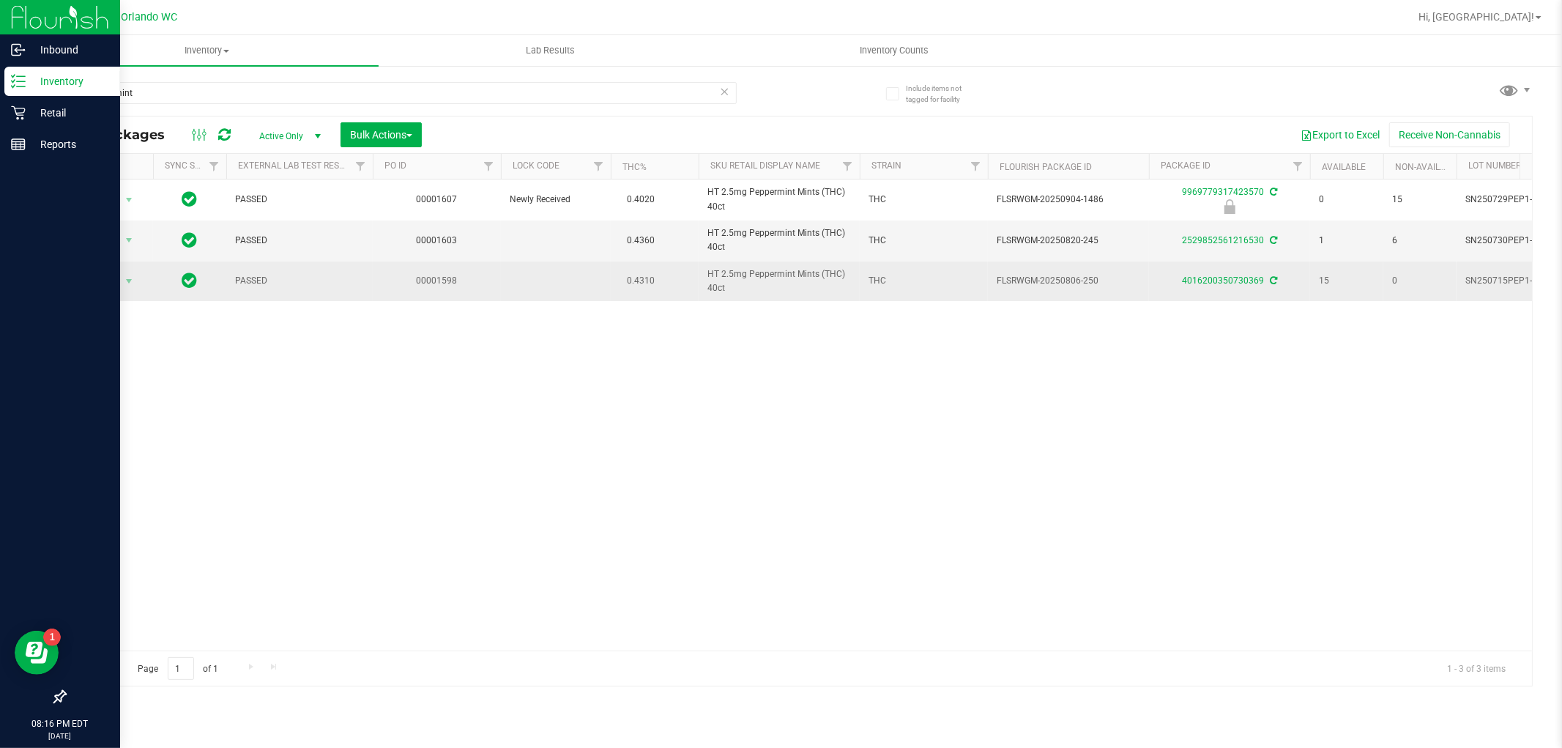
click at [1073, 284] on span "FLSRWGM-20250806-250" at bounding box center [1069, 281] width 144 height 14
copy tr "FLSRWGM-20250806-250"
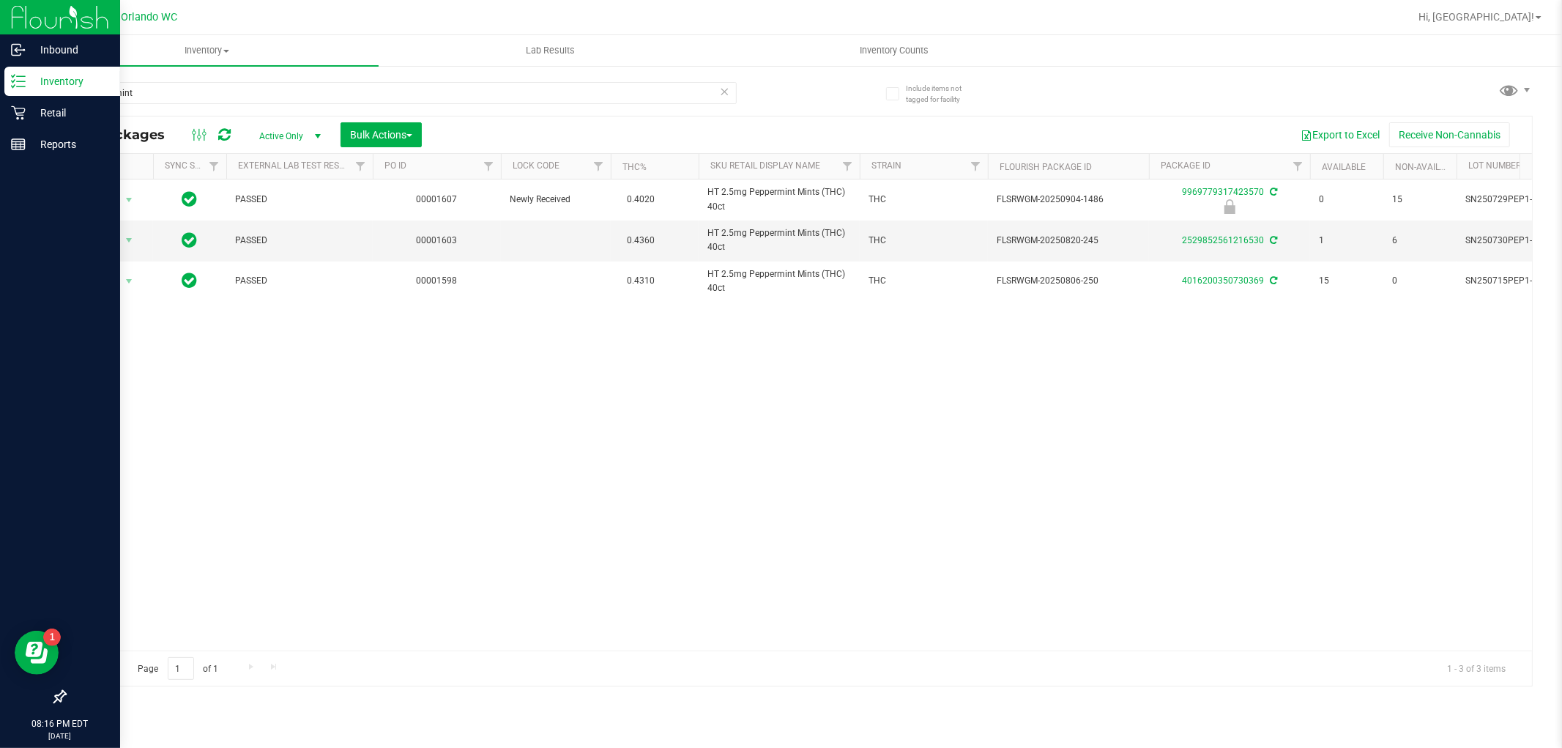
click at [1337, 519] on div "Action Action Edit attributes Global inventory Locate package Package audit log…" at bounding box center [798, 414] width 1467 height 471
